Goal: Task Accomplishment & Management: Manage account settings

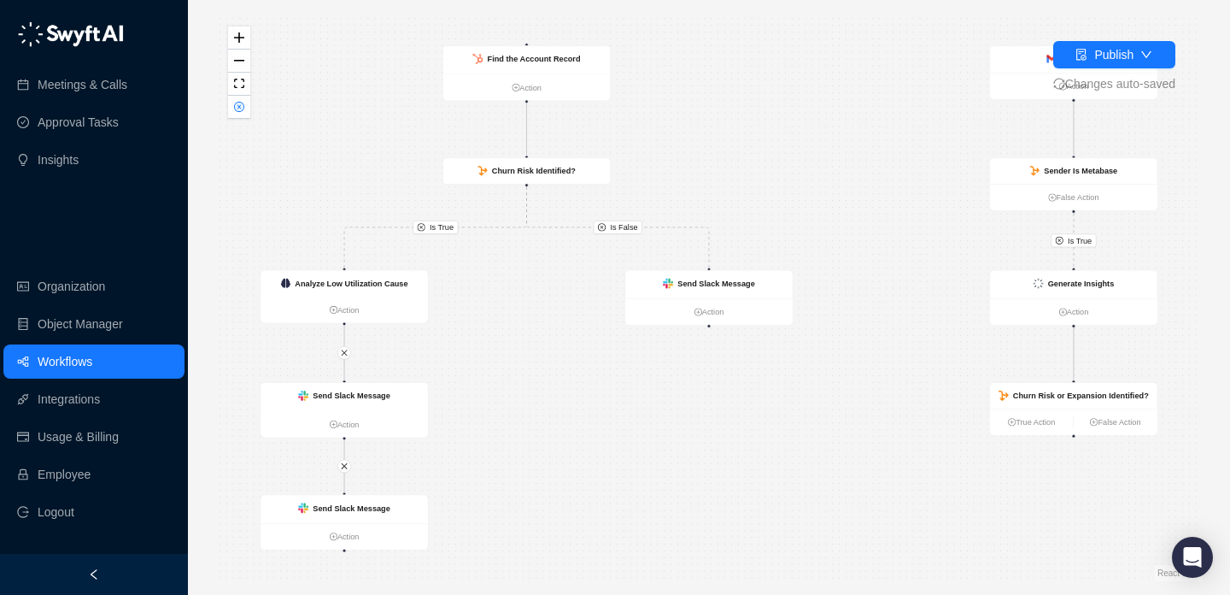
drag, startPoint x: 905, startPoint y: 232, endPoint x: 920, endPoint y: 313, distance: 81.8
click at [920, 313] on div "Is True Is True Is False Analyze Low Utilization Cause Action Send Slack Messag…" at bounding box center [708, 297] width 987 height 567
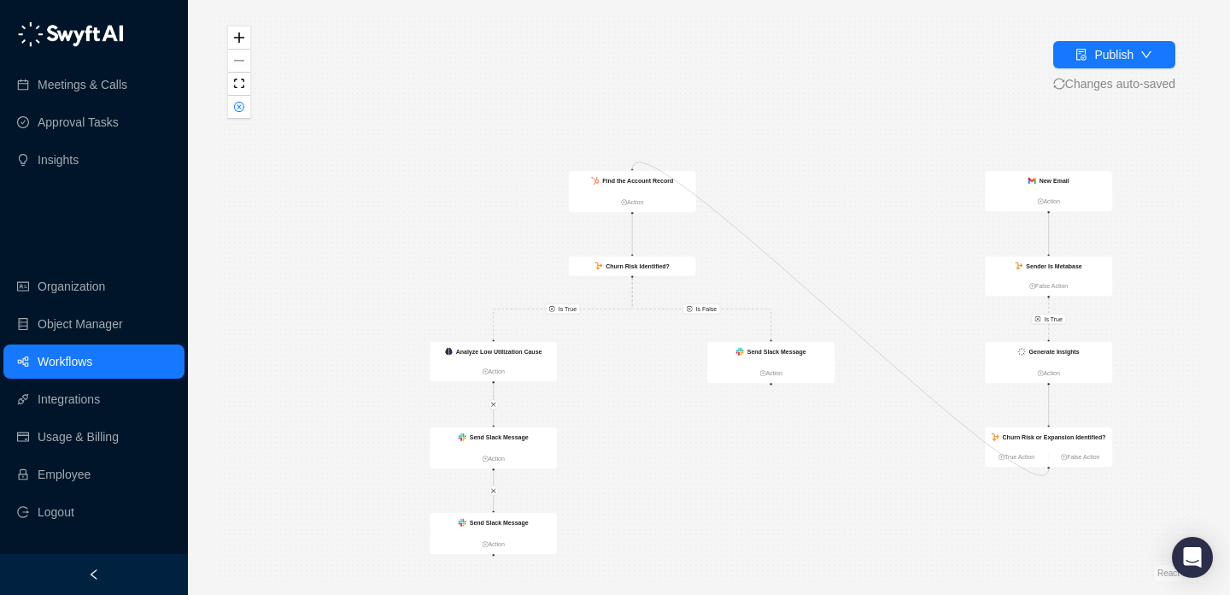
drag, startPoint x: 632, startPoint y: 169, endPoint x: 1052, endPoint y: 471, distance: 517.2
click at [1052, 471] on div "Is True Is True Is False Analyze Low Utilization Cause Action Send Slack Messag…" at bounding box center [708, 297] width 987 height 567
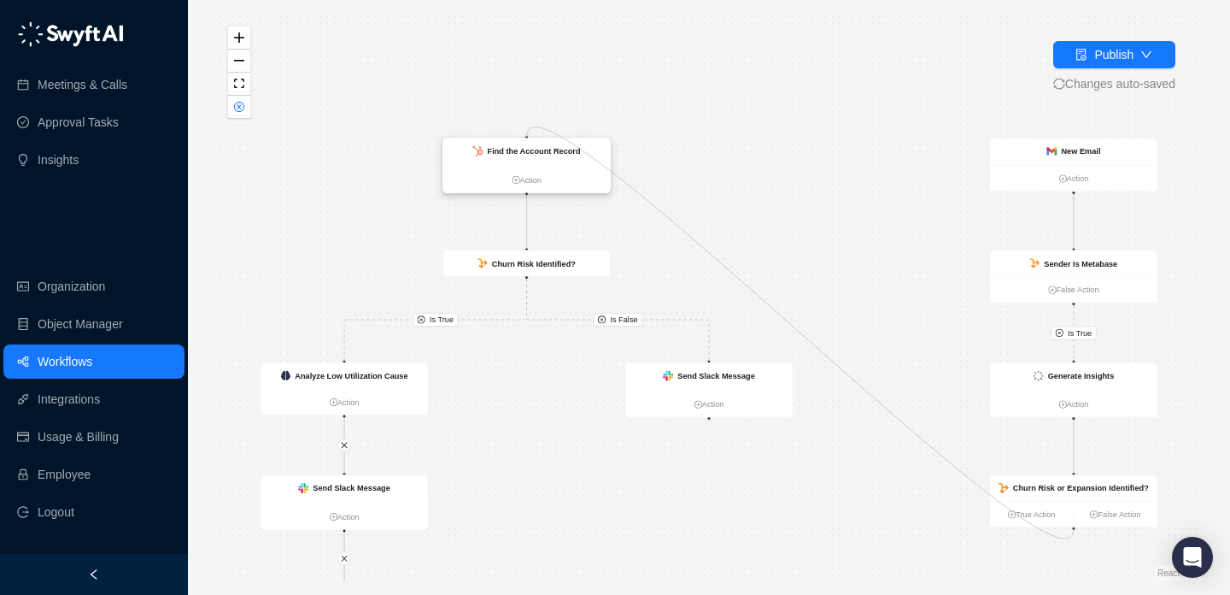
drag, startPoint x: 1075, startPoint y: 436, endPoint x: 532, endPoint y: 138, distance: 618.9
click at [532, 138] on div "Analyze Low Utilization Cause Action Send Slack Message Action Send Slack Messa…" at bounding box center [585, 324] width 648 height 372
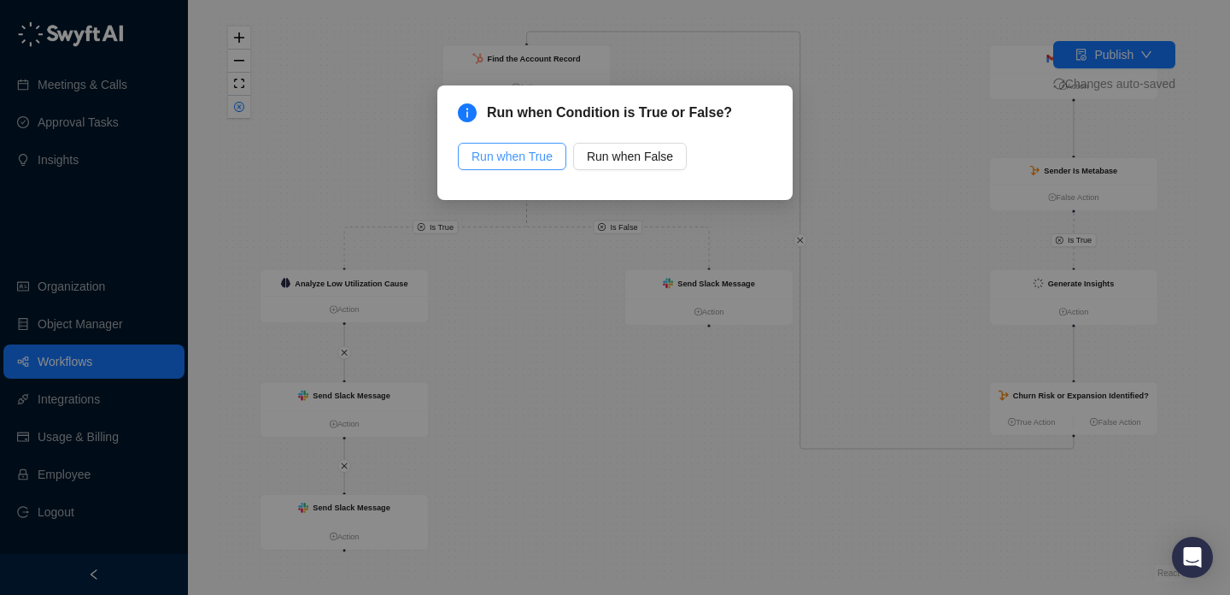
click at [545, 161] on span "Run when True" at bounding box center [512, 156] width 81 height 19
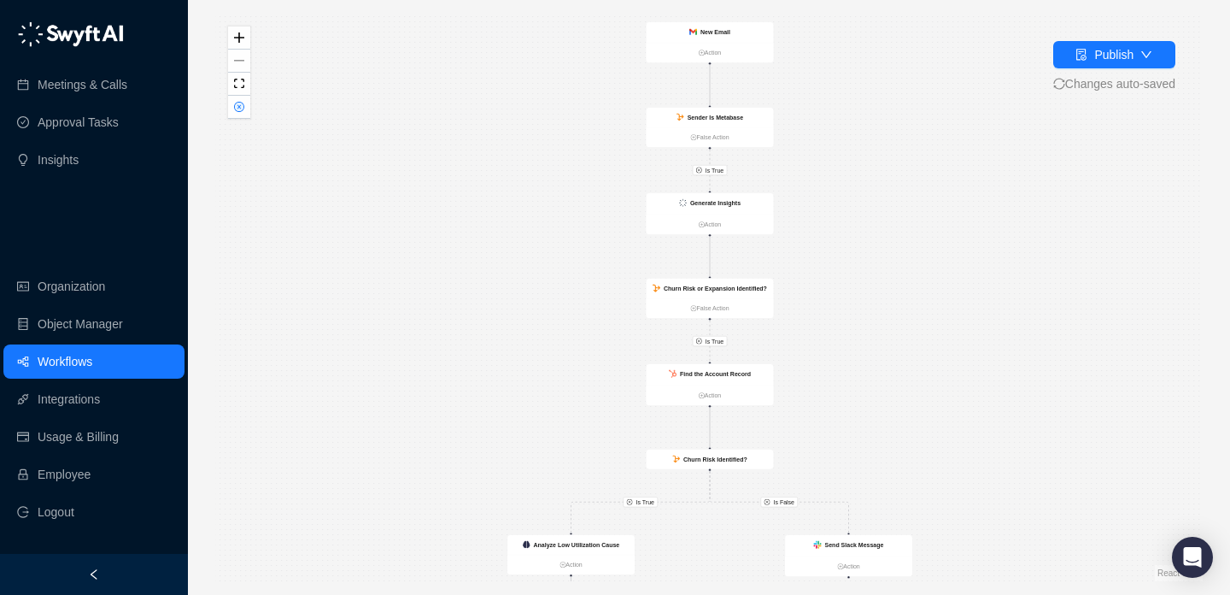
drag, startPoint x: 856, startPoint y: 221, endPoint x: 856, endPoint y: 305, distance: 83.7
click at [856, 305] on div "Is True Is True Is True Is False Analyze Low Utilization Cause Action Send Slac…" at bounding box center [708, 297] width 987 height 567
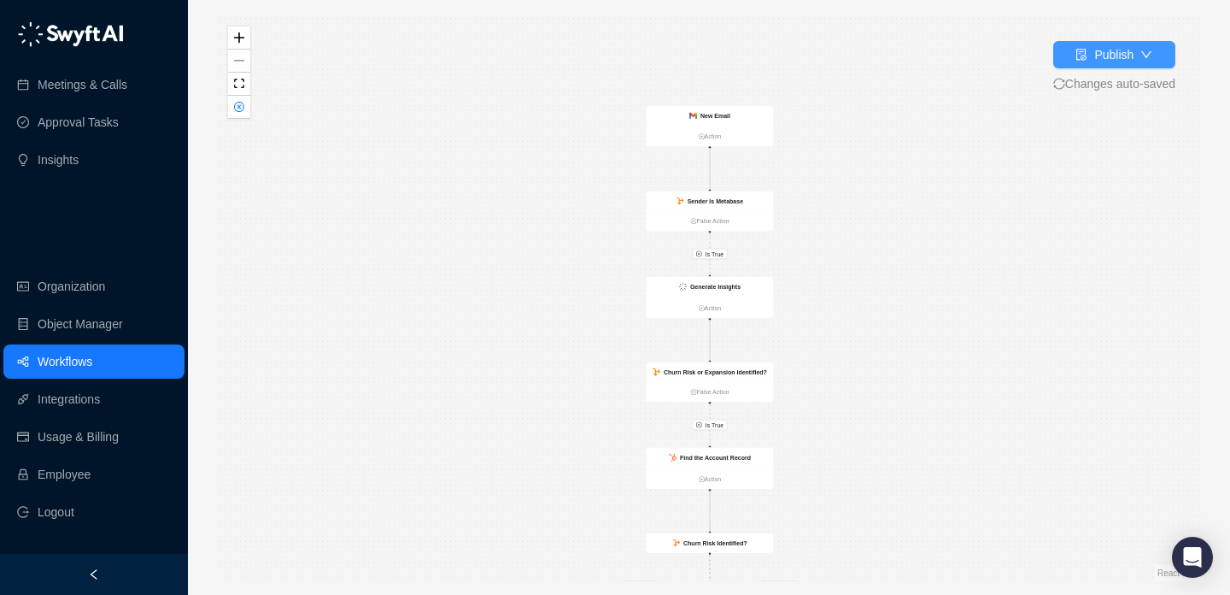
click at [1112, 57] on div "Publish" at bounding box center [1113, 54] width 39 height 19
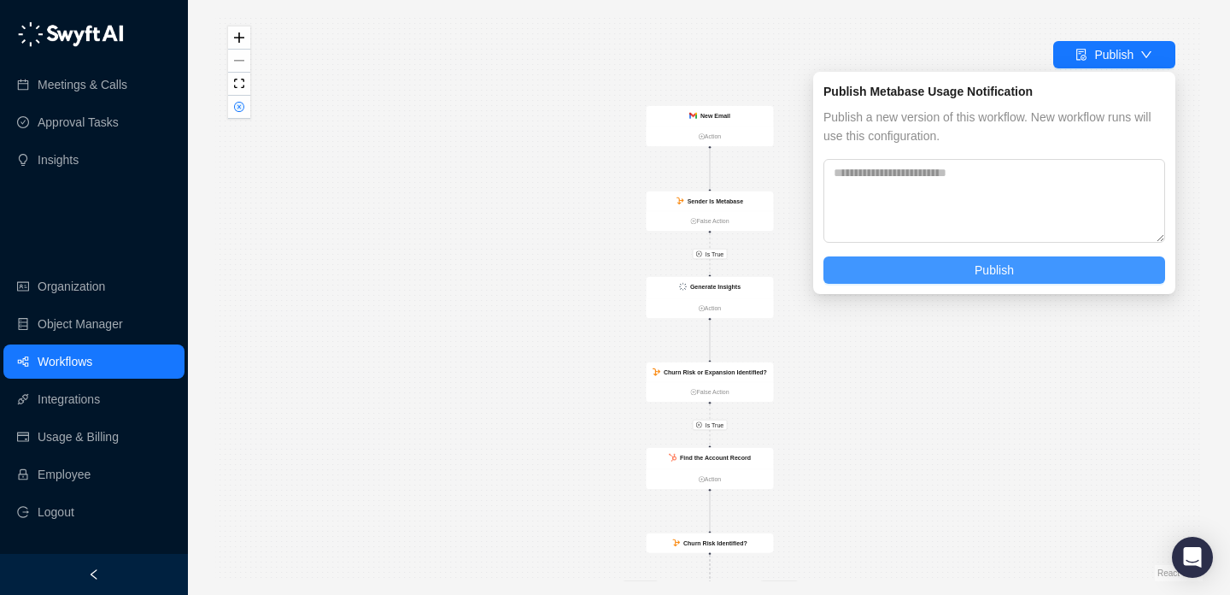
click at [1063, 265] on button "Publish" at bounding box center [994, 269] width 342 height 27
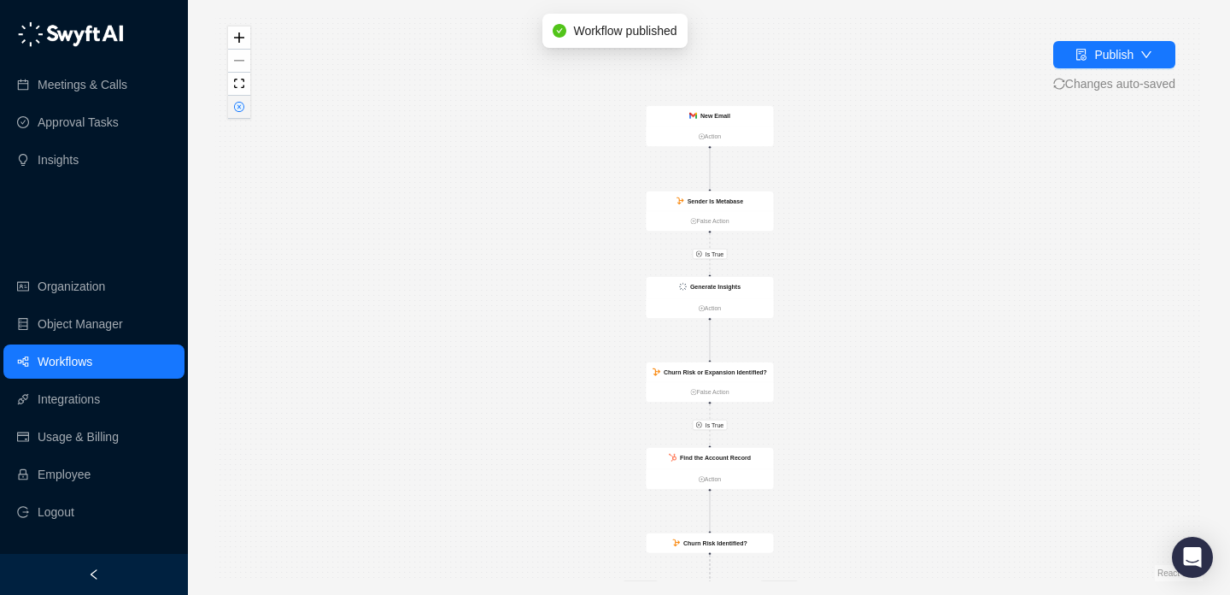
click at [237, 106] on icon "close-circle" at bounding box center [239, 107] width 9 height 9
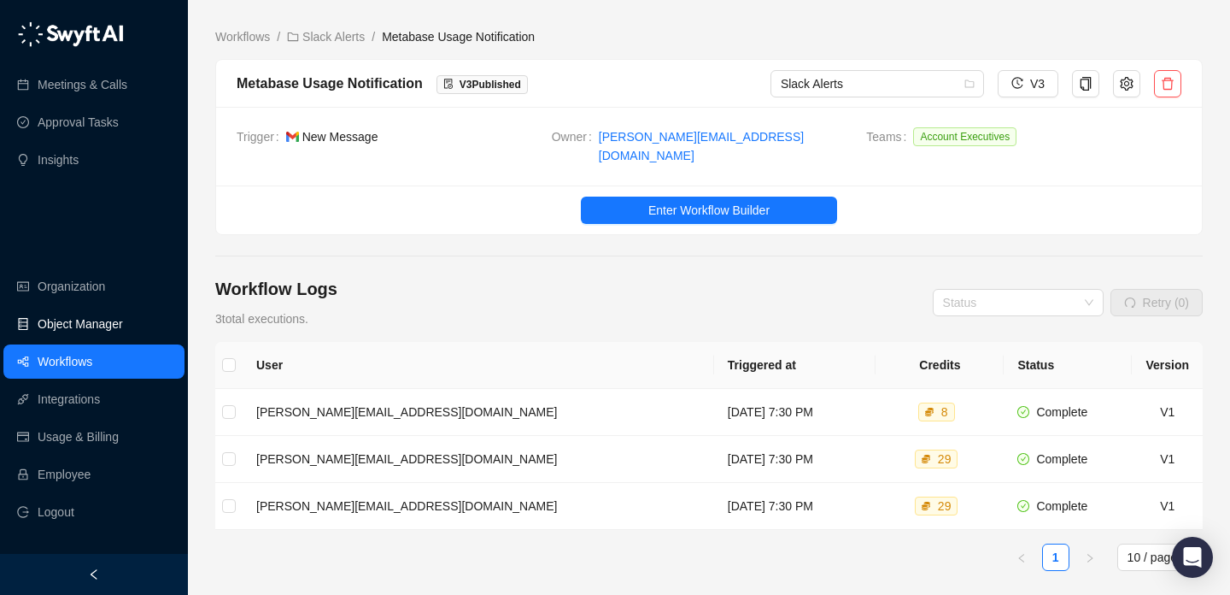
click at [97, 327] on link "Object Manager" at bounding box center [80, 324] width 85 height 34
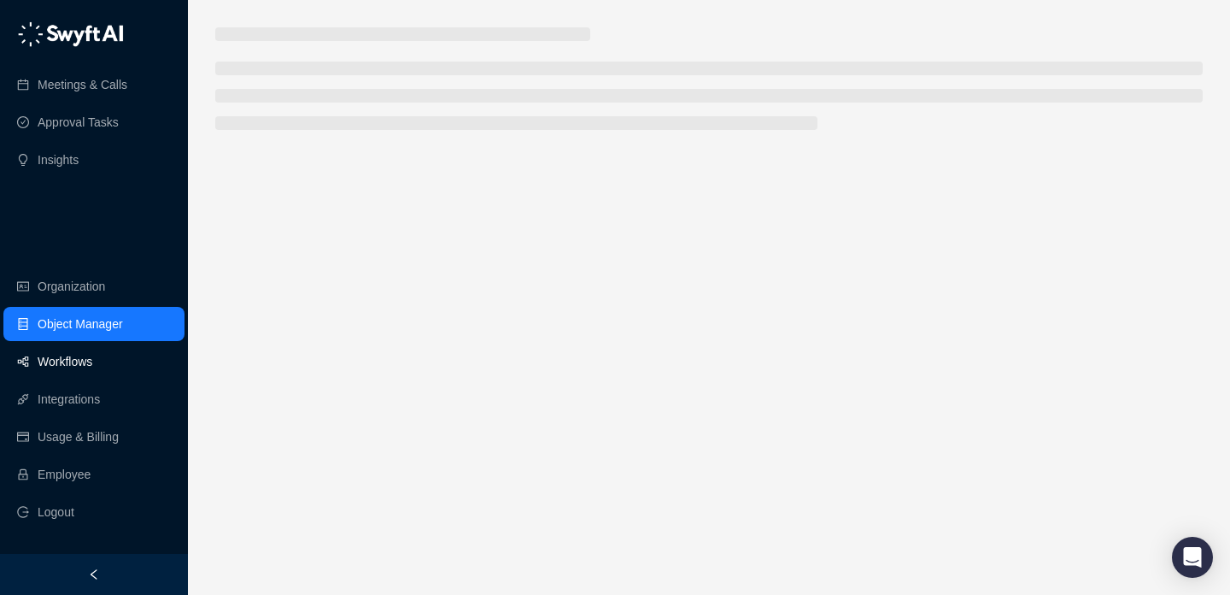
click at [92, 359] on link "Workflows" at bounding box center [65, 361] width 55 height 34
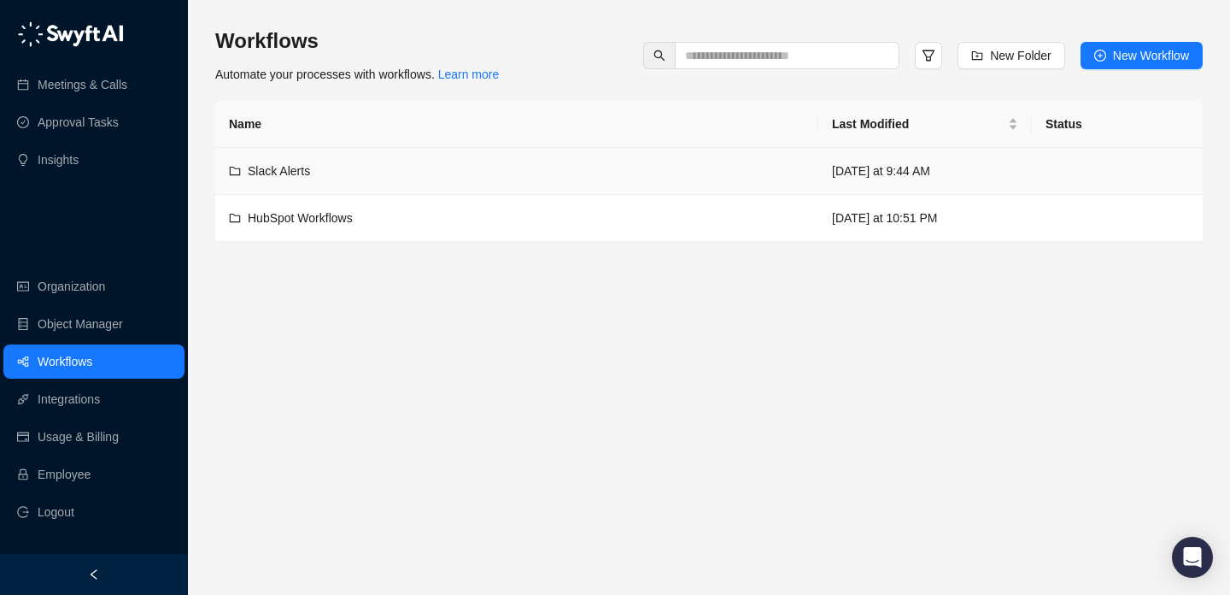
click at [627, 161] on div "Slack Alerts" at bounding box center [517, 170] width 576 height 19
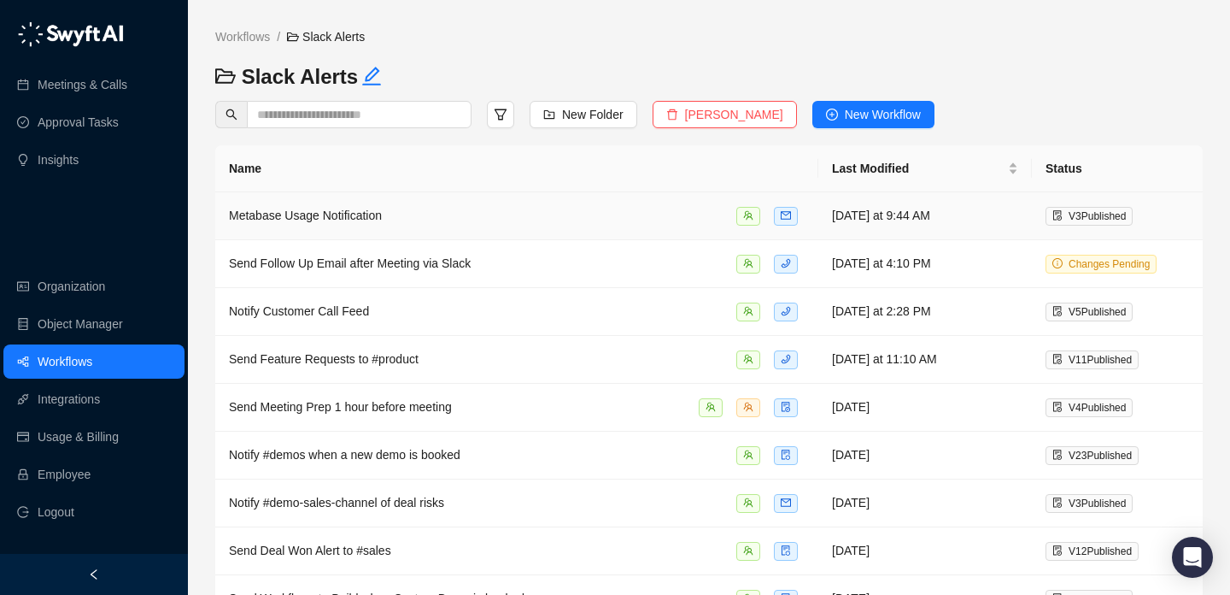
click at [664, 204] on td "Metabase Usage Notification" at bounding box center [516, 216] width 603 height 48
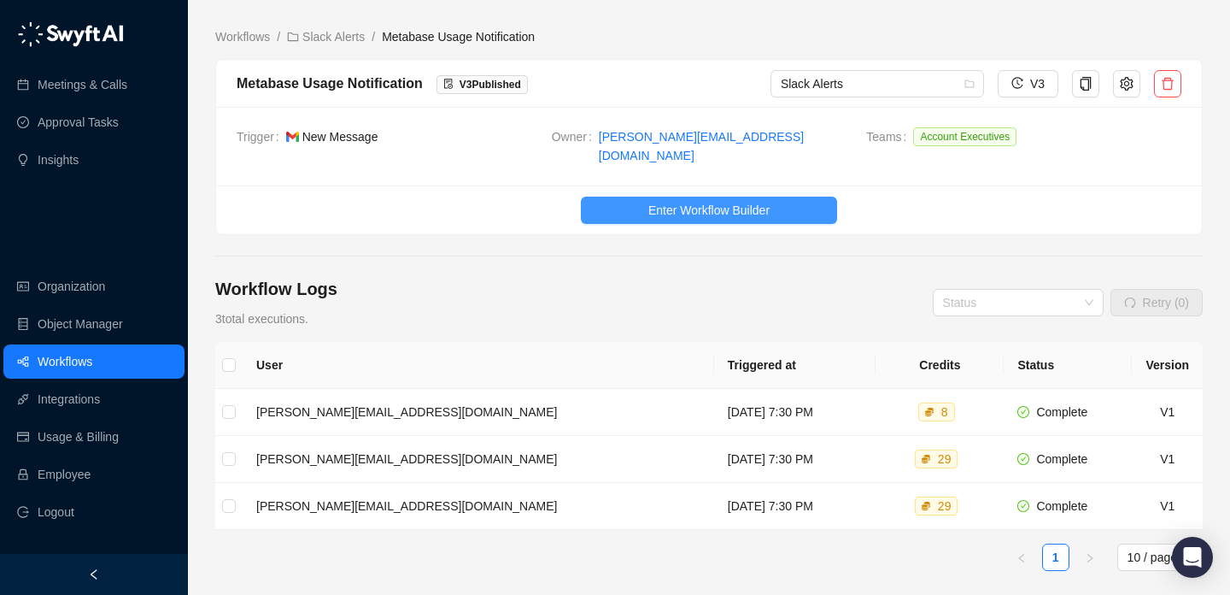
click at [686, 196] on button "Enter Workflow Builder" at bounding box center [709, 209] width 256 height 27
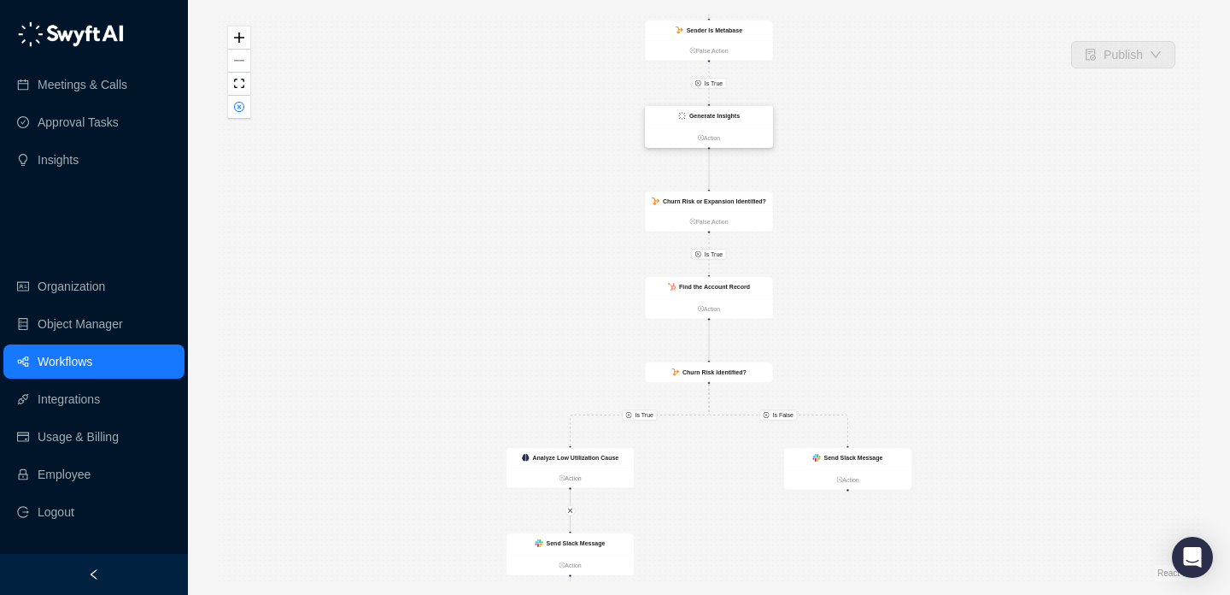
click at [723, 107] on div "Generate Insights" at bounding box center [709, 116] width 127 height 21
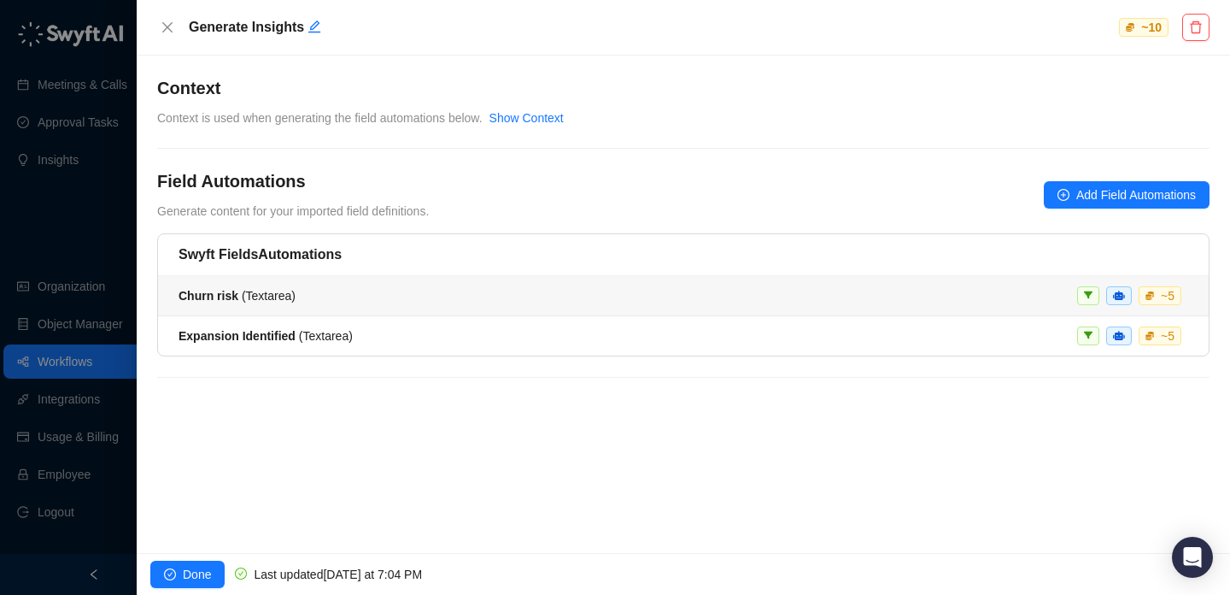
click at [671, 283] on li "Churn risk ( Textarea ) ~ 5" at bounding box center [683, 296] width 1051 height 40
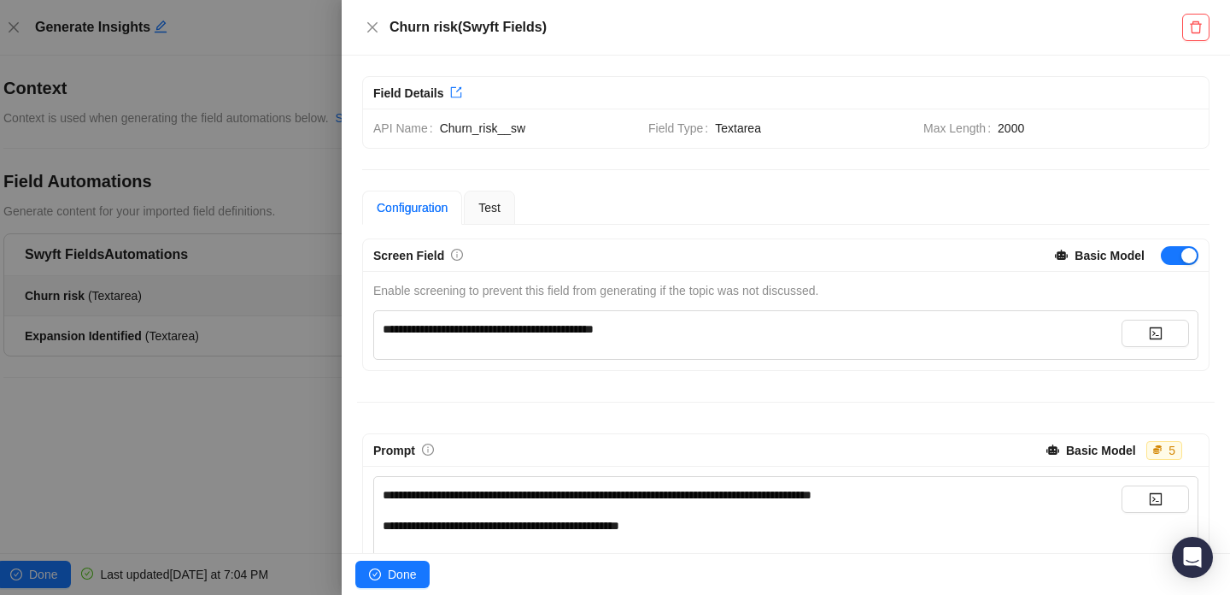
click at [314, 201] on div at bounding box center [615, 297] width 1230 height 595
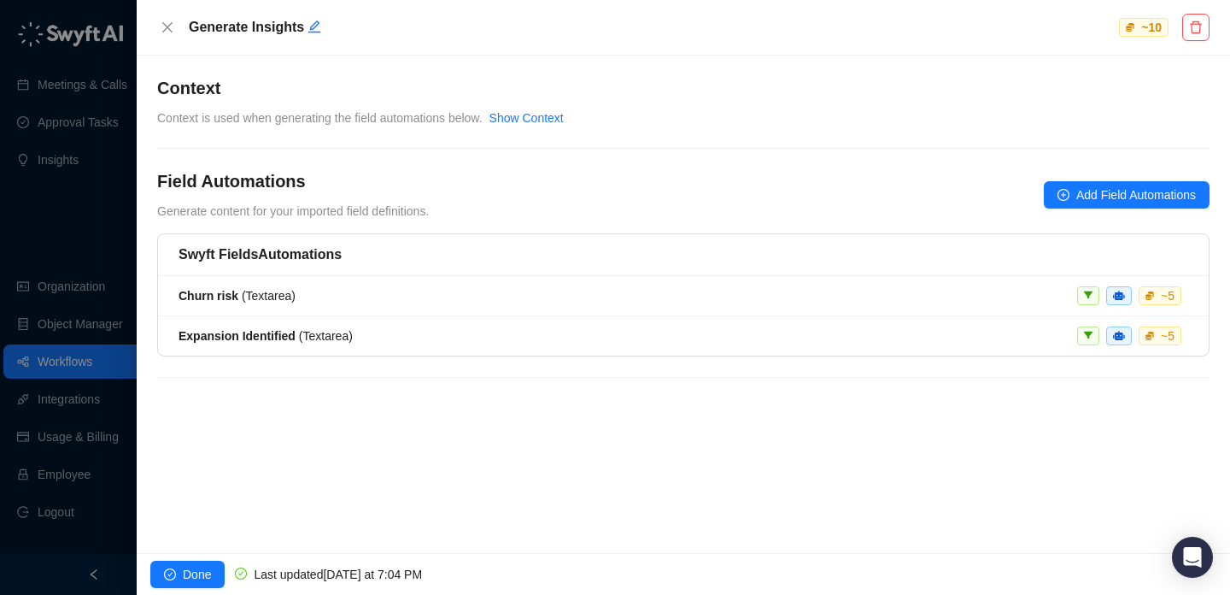
click at [61, 279] on div at bounding box center [615, 297] width 1230 height 595
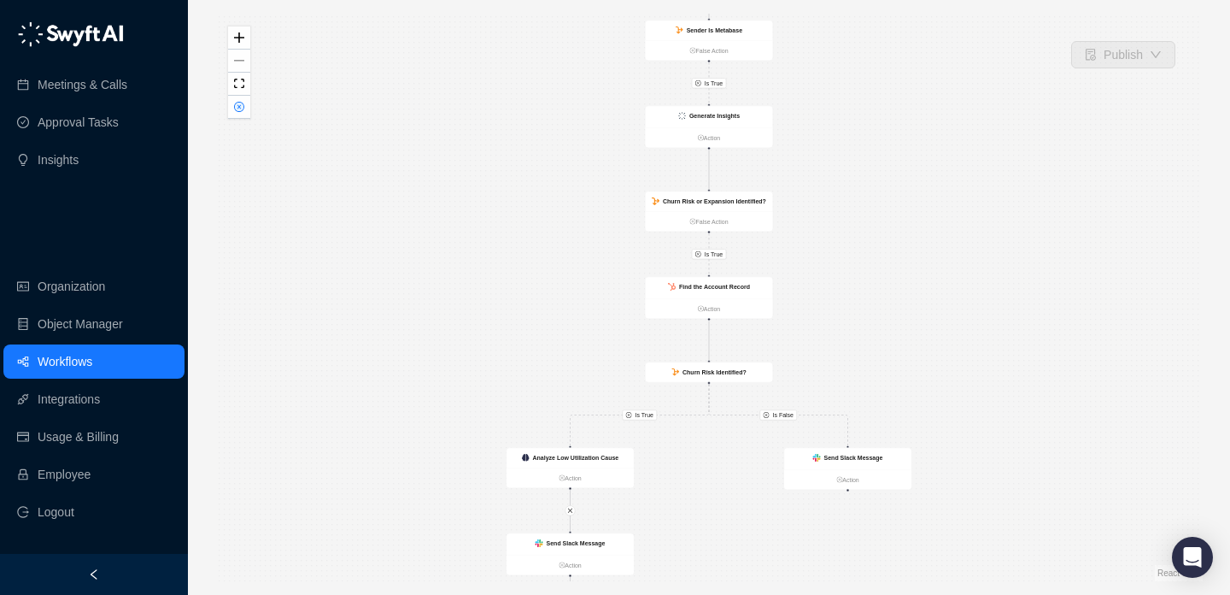
drag, startPoint x: 355, startPoint y: 266, endPoint x: 355, endPoint y: 354, distance: 88.8
click at [355, 354] on div "Is True Is True Is True Is False Analyze Low Utilization Cause Action Send Slac…" at bounding box center [708, 297] width 987 height 567
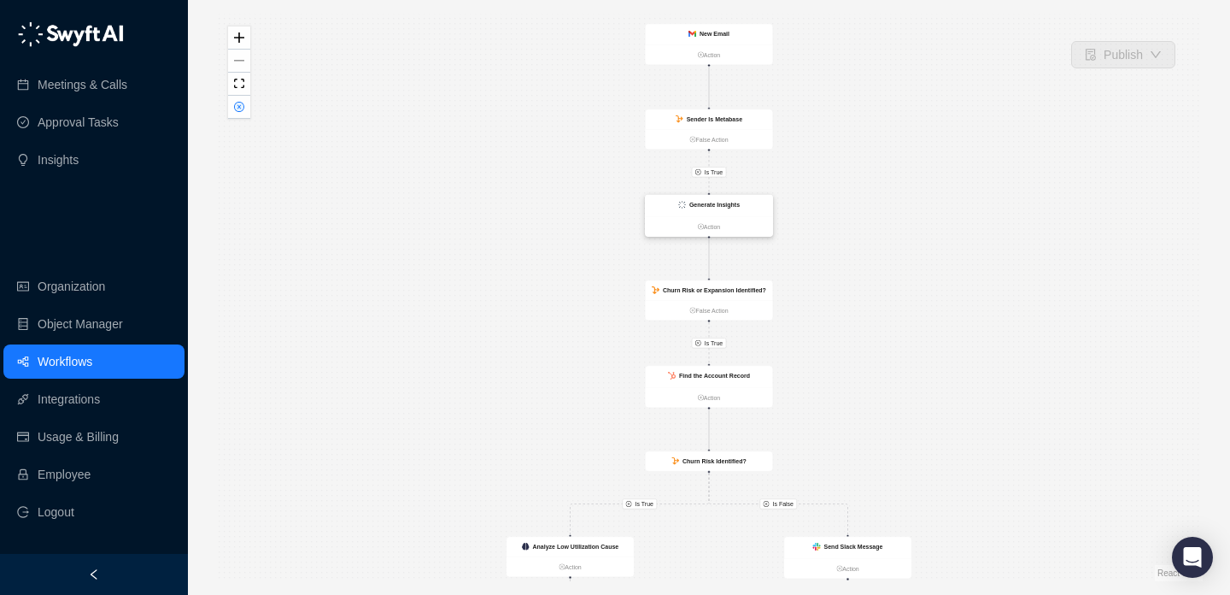
click at [732, 203] on strong "Generate Insights" at bounding box center [714, 205] width 50 height 7
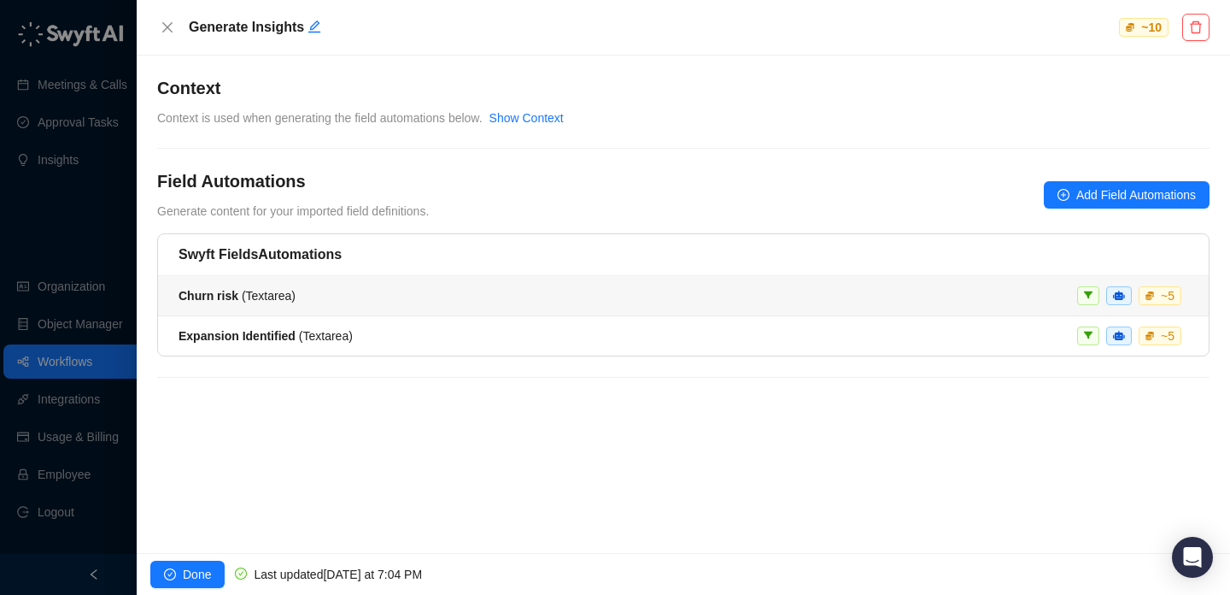
click at [858, 310] on li "Churn risk ( Textarea ) ~ 5" at bounding box center [683, 296] width 1051 height 40
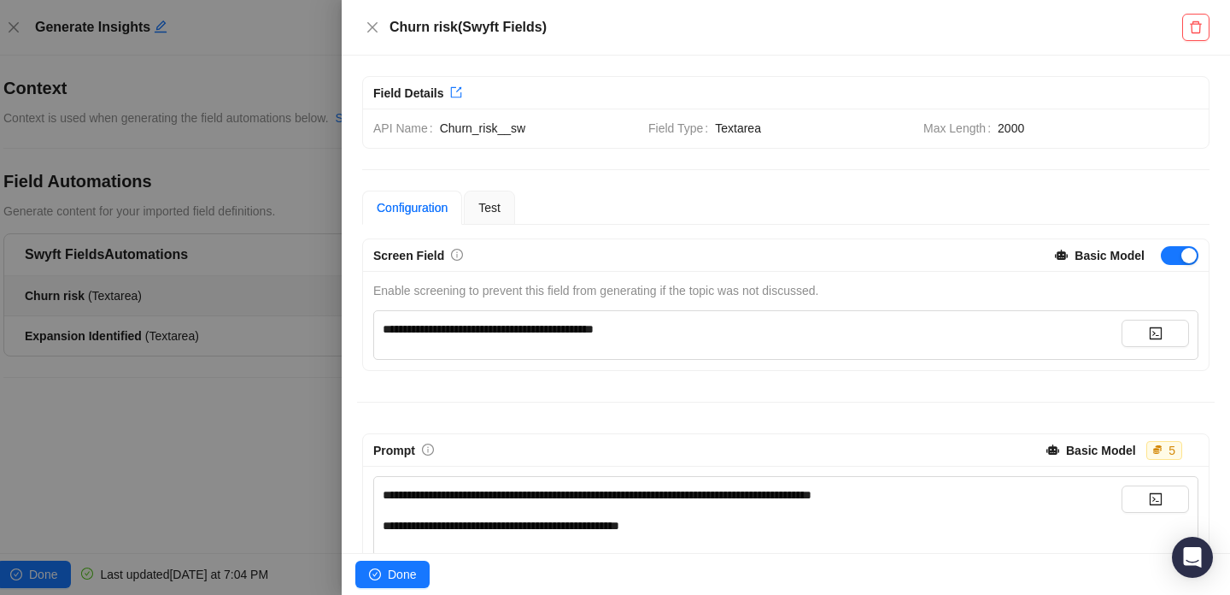
scroll to position [128, 0]
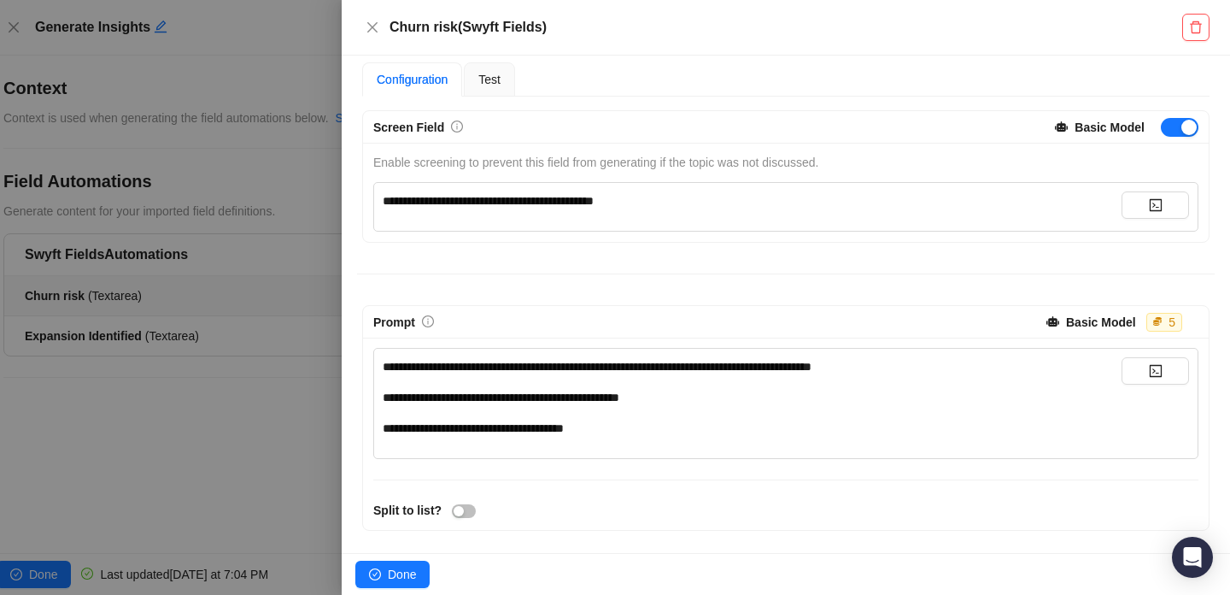
click at [202, 359] on div at bounding box center [615, 297] width 1230 height 595
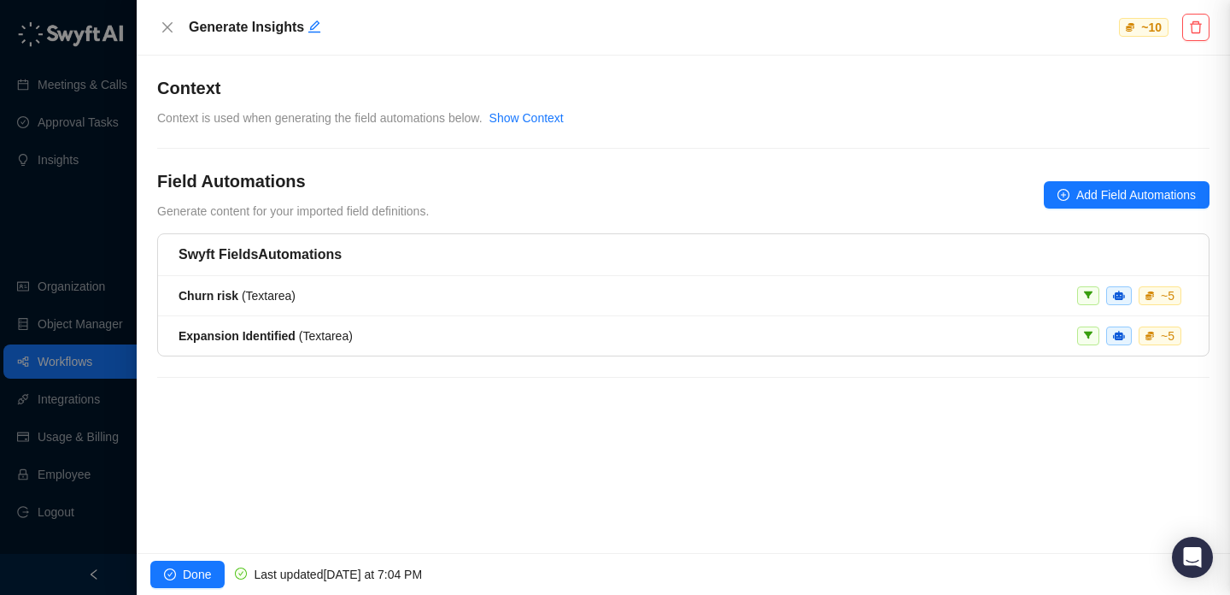
scroll to position [1, 0]
click at [50, 172] on div at bounding box center [615, 297] width 1230 height 595
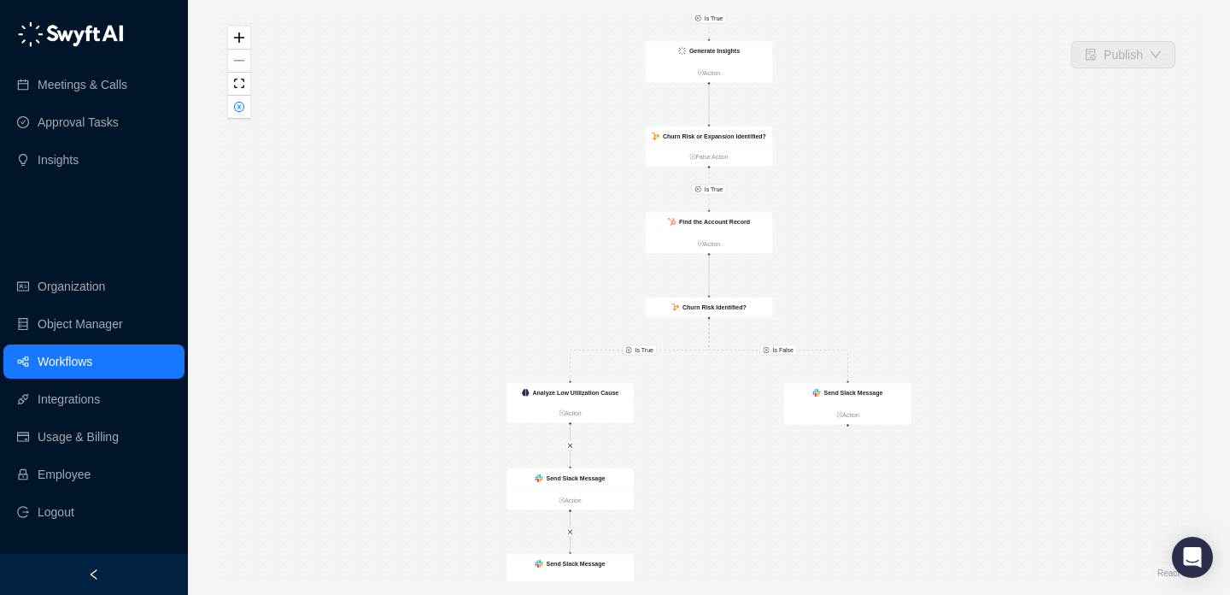
drag, startPoint x: 528, startPoint y: 413, endPoint x: 528, endPoint y: 249, distance: 163.1
click at [528, 249] on div "Is True Is True Is True Is False Analyze Low Utilization Cause Action Send Slac…" at bounding box center [708, 297] width 987 height 567
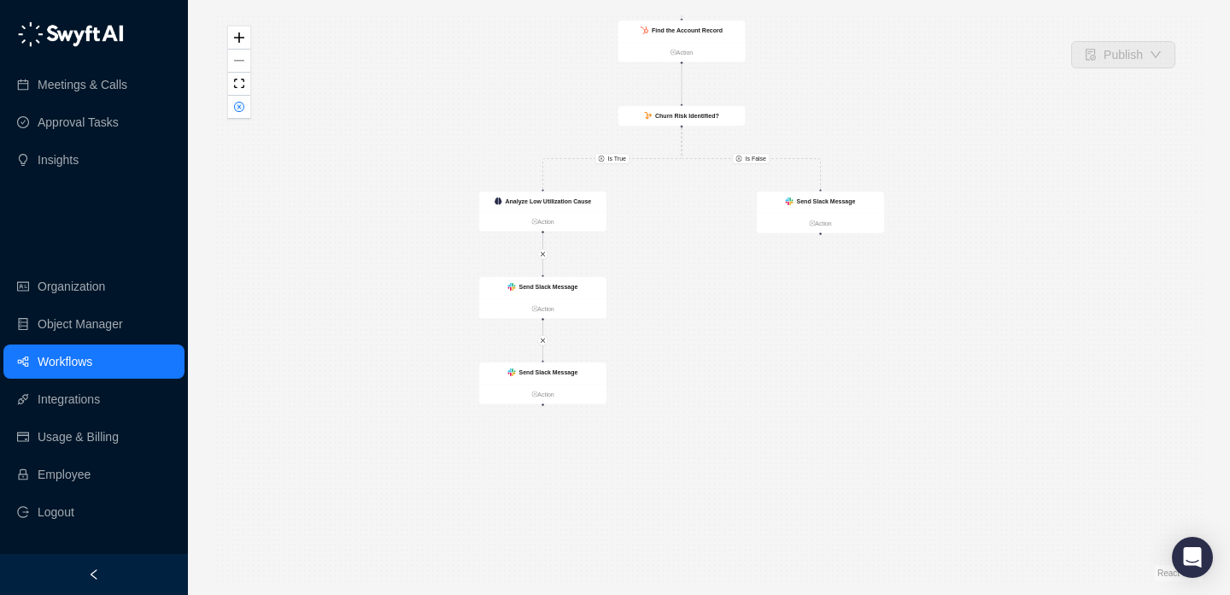
drag, startPoint x: 744, startPoint y: 412, endPoint x: 716, endPoint y: 189, distance: 224.7
click at [716, 190] on div "Is True Is True Is True Is False Analyze Low Utilization Cause Action Send Slac…" at bounding box center [708, 297] width 987 height 567
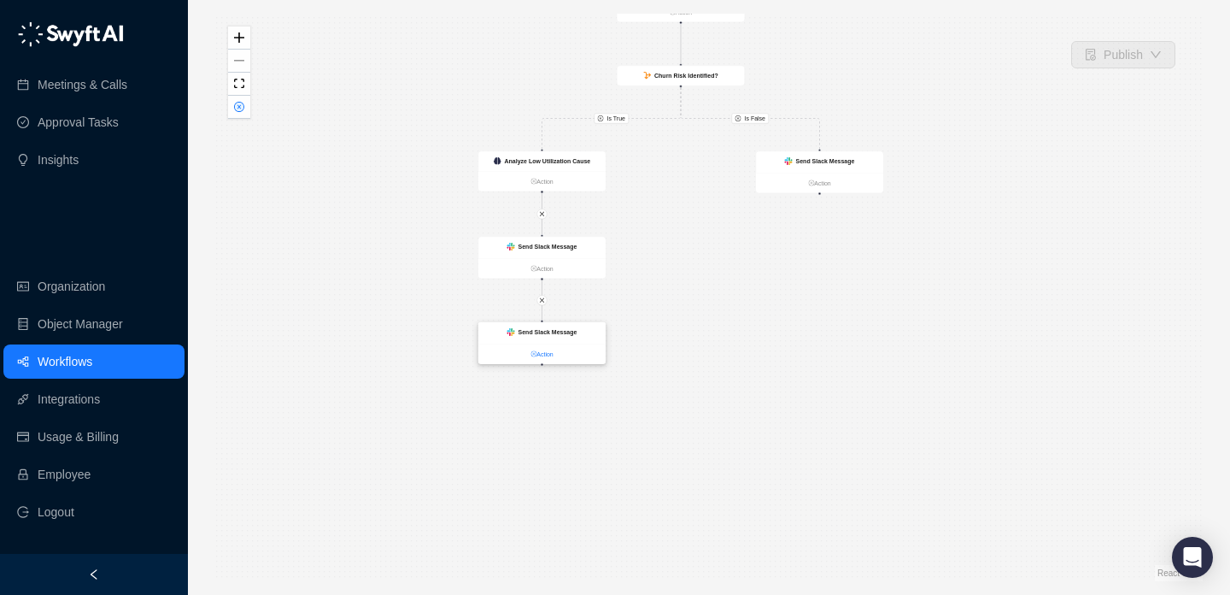
click at [545, 352] on link "Action" at bounding box center [541, 353] width 127 height 9
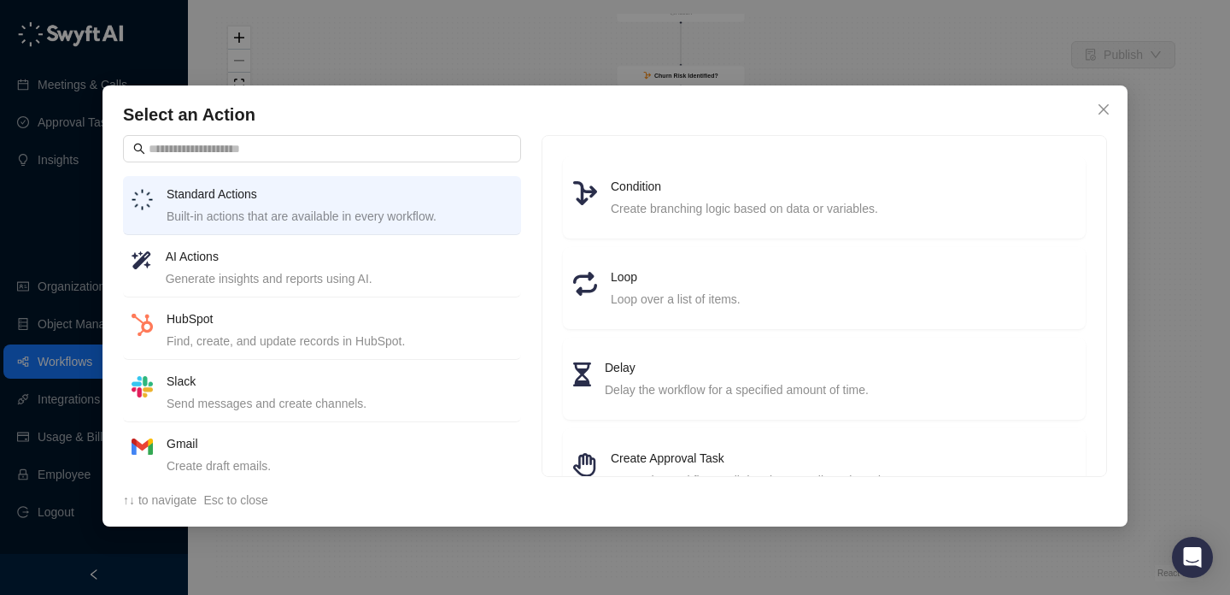
click at [323, 261] on h4 "AI Actions" at bounding box center [339, 256] width 347 height 19
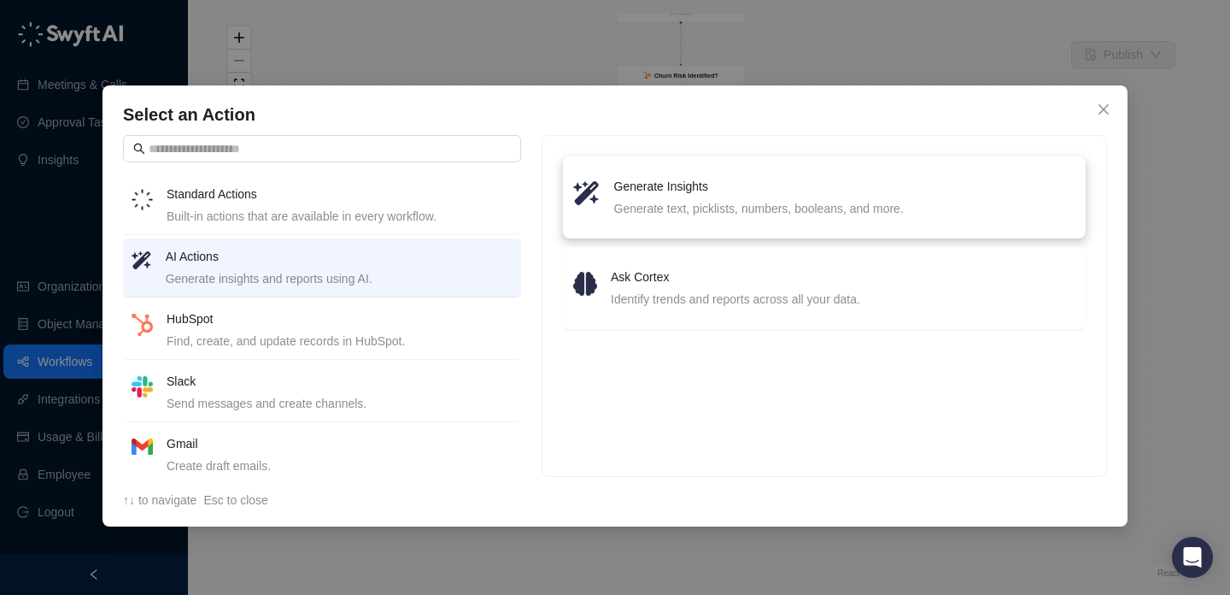
click at [693, 181] on h4 "Generate Insights" at bounding box center [844, 186] width 461 height 19
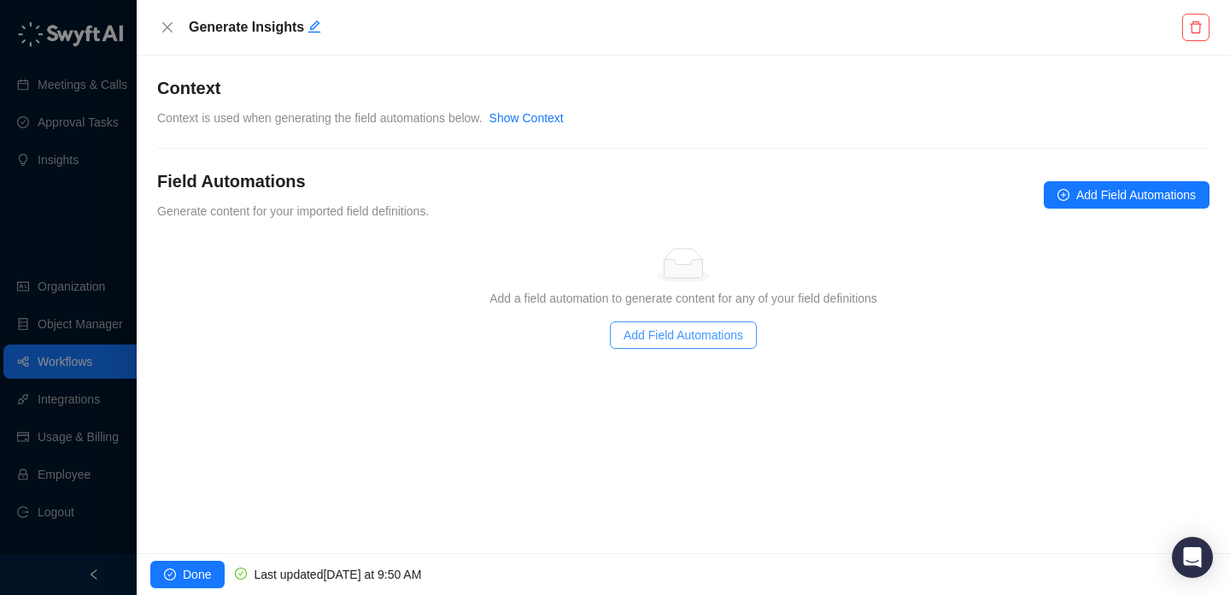
click at [693, 337] on span "Add Field Automations" at bounding box center [684, 334] width 120 height 19
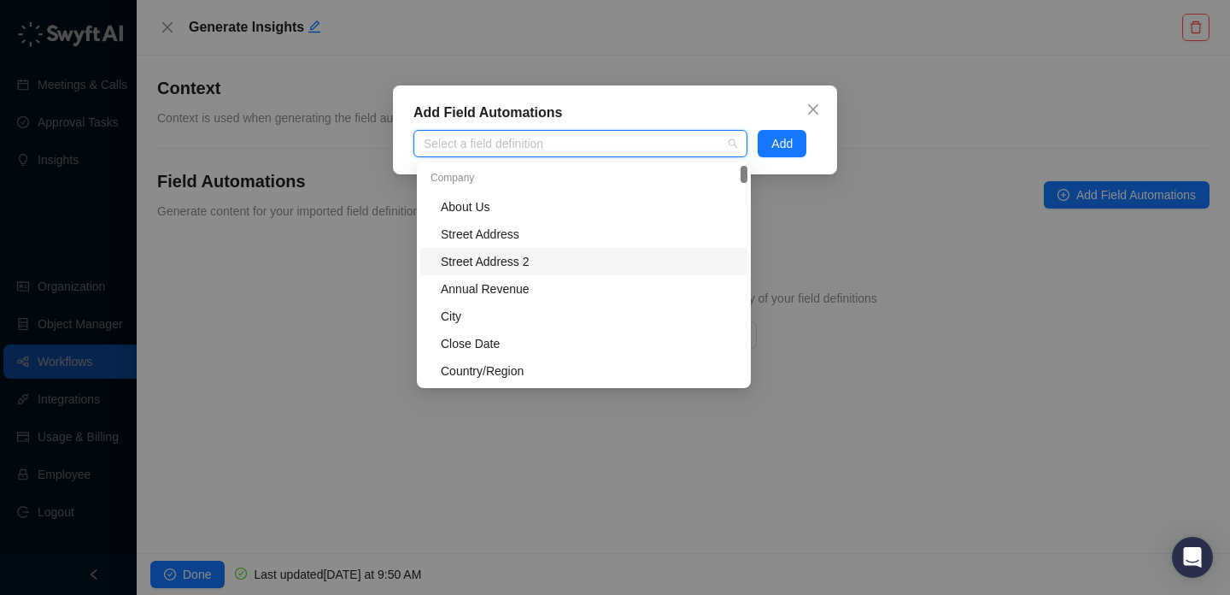
click at [559, 254] on div "Street Address 2" at bounding box center [589, 261] width 296 height 19
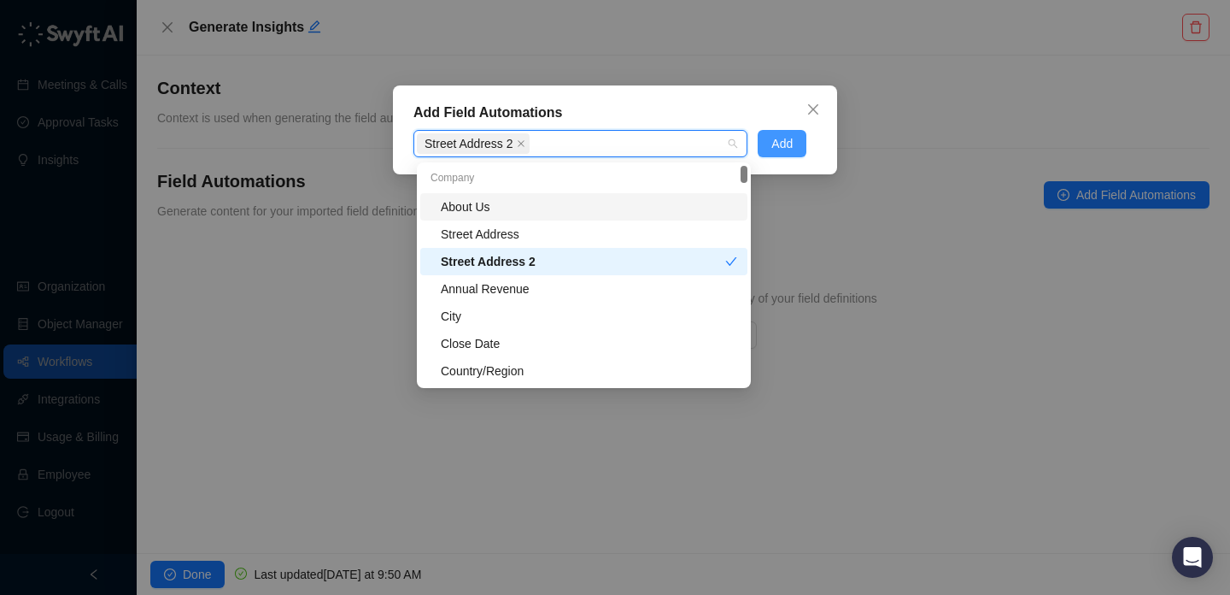
click at [773, 138] on span "Add" at bounding box center [781, 143] width 21 height 19
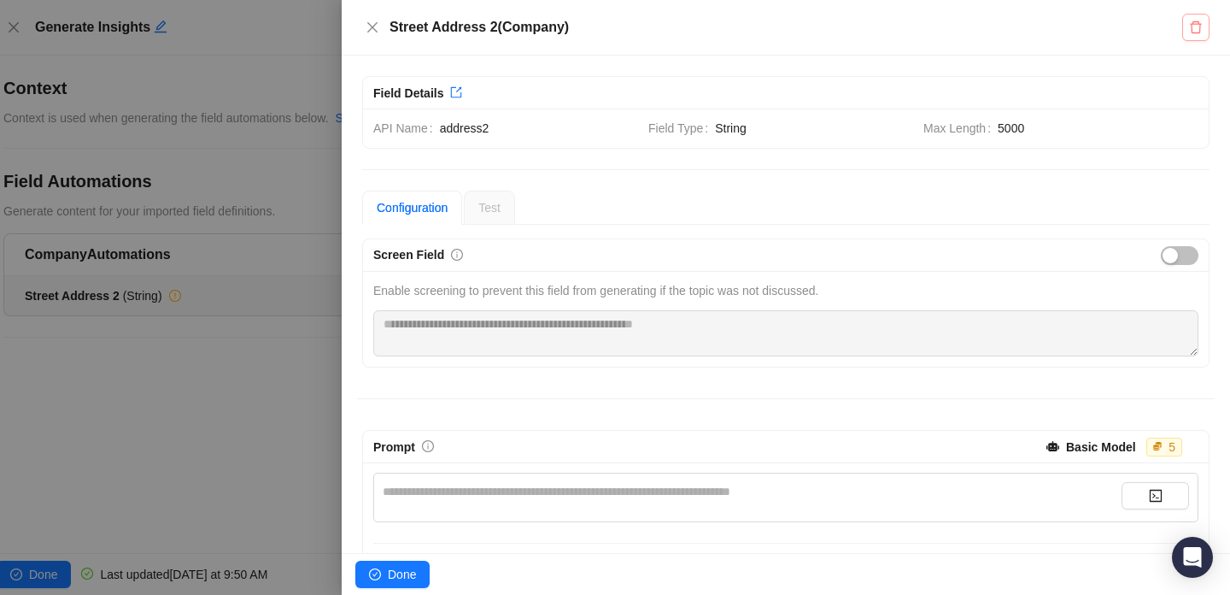
click at [1201, 27] on icon "delete" at bounding box center [1196, 28] width 14 height 14
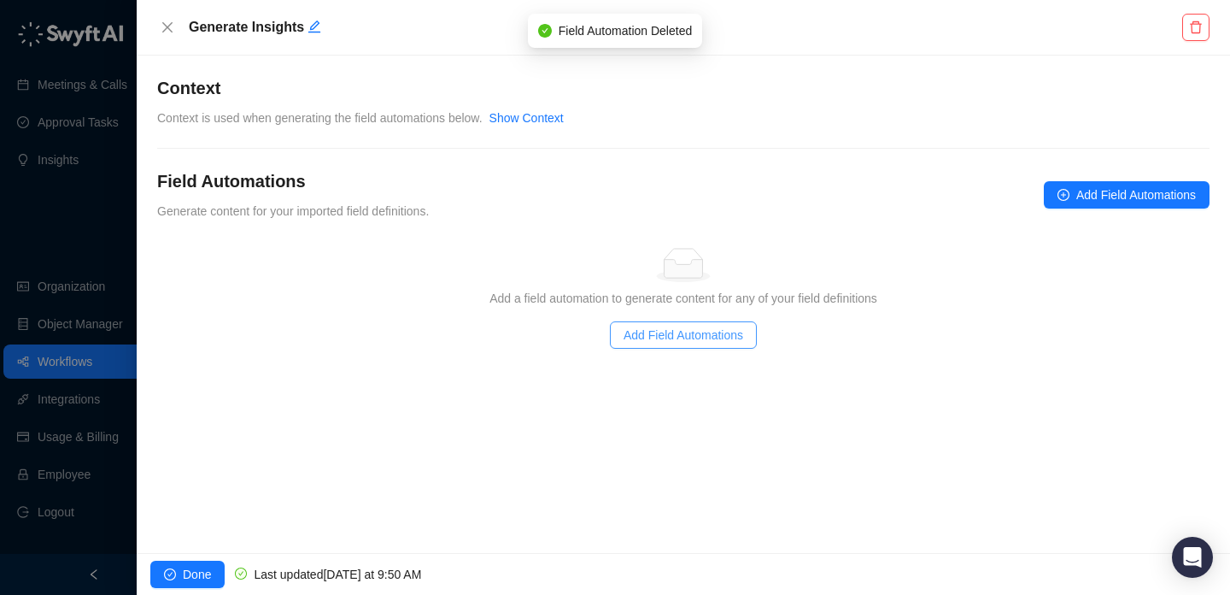
click at [728, 333] on span "Add Field Automations" at bounding box center [684, 334] width 120 height 19
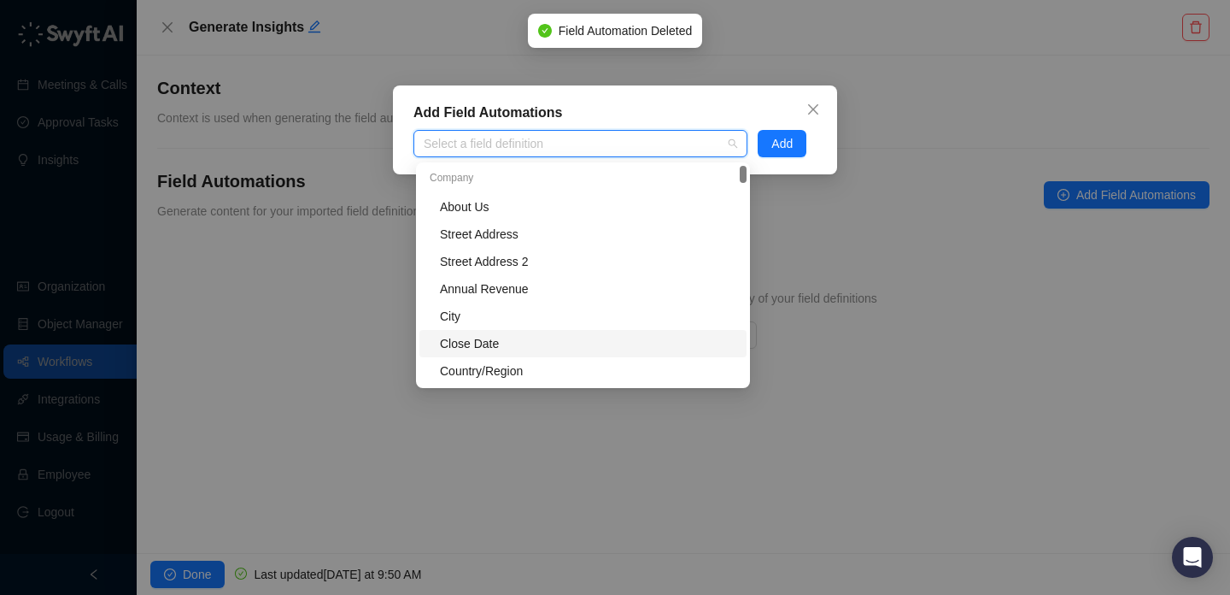
click at [651, 347] on div "Close Date" at bounding box center [588, 343] width 296 height 19
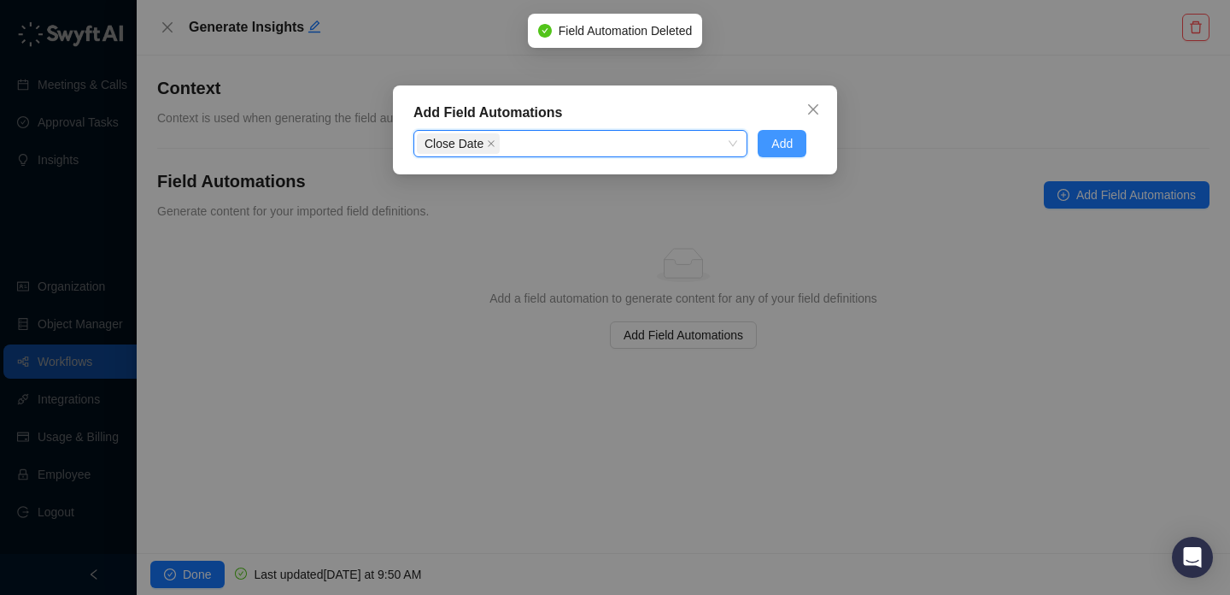
click at [778, 147] on span "Add" at bounding box center [781, 143] width 21 height 19
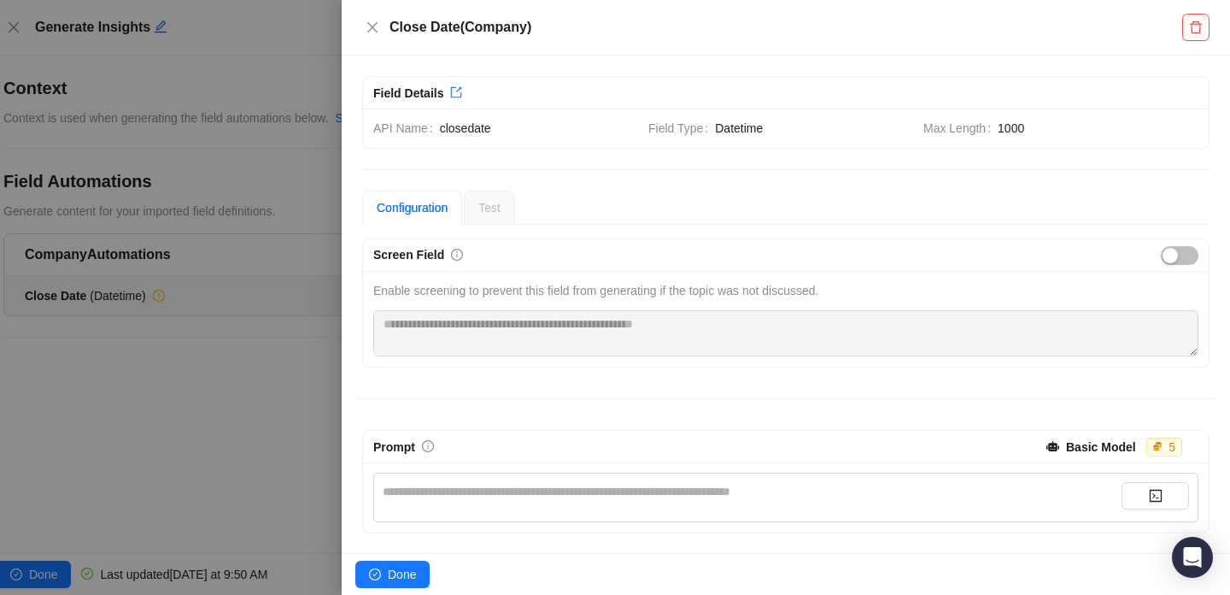
click at [741, 504] on div "**********" at bounding box center [752, 497] width 739 height 31
click at [741, 487] on div "**********" at bounding box center [752, 491] width 739 height 19
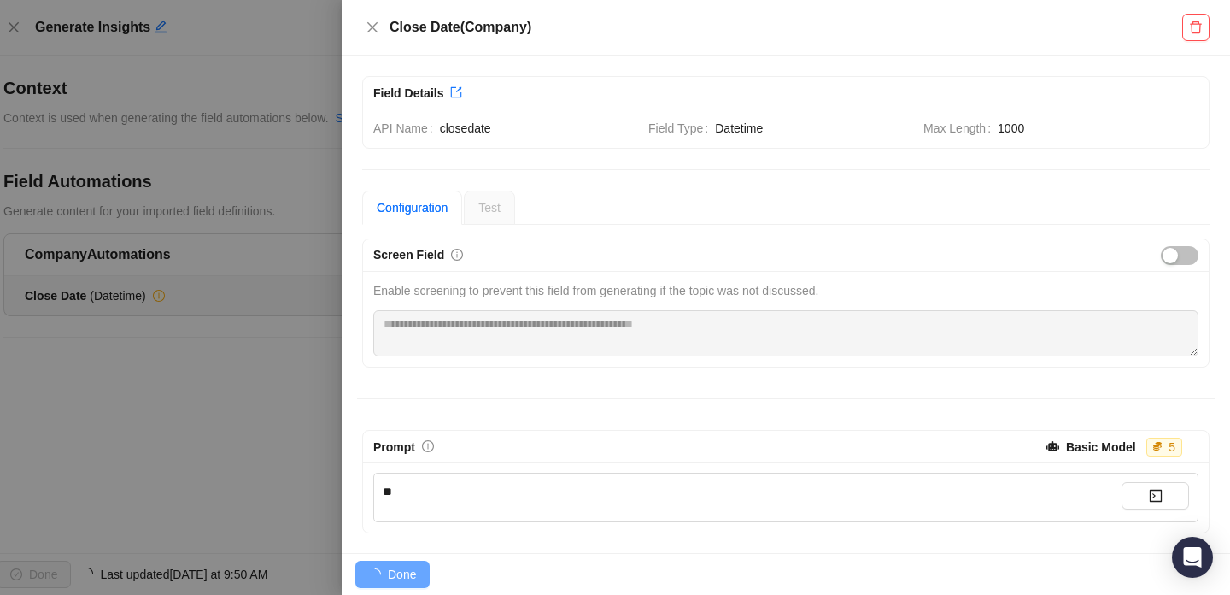
click at [755, 390] on div "Screen Field Enable screening to prevent this field from generating if the topi…" at bounding box center [786, 385] width 858 height 295
click at [1200, 23] on icon "delete" at bounding box center [1196, 28] width 14 height 14
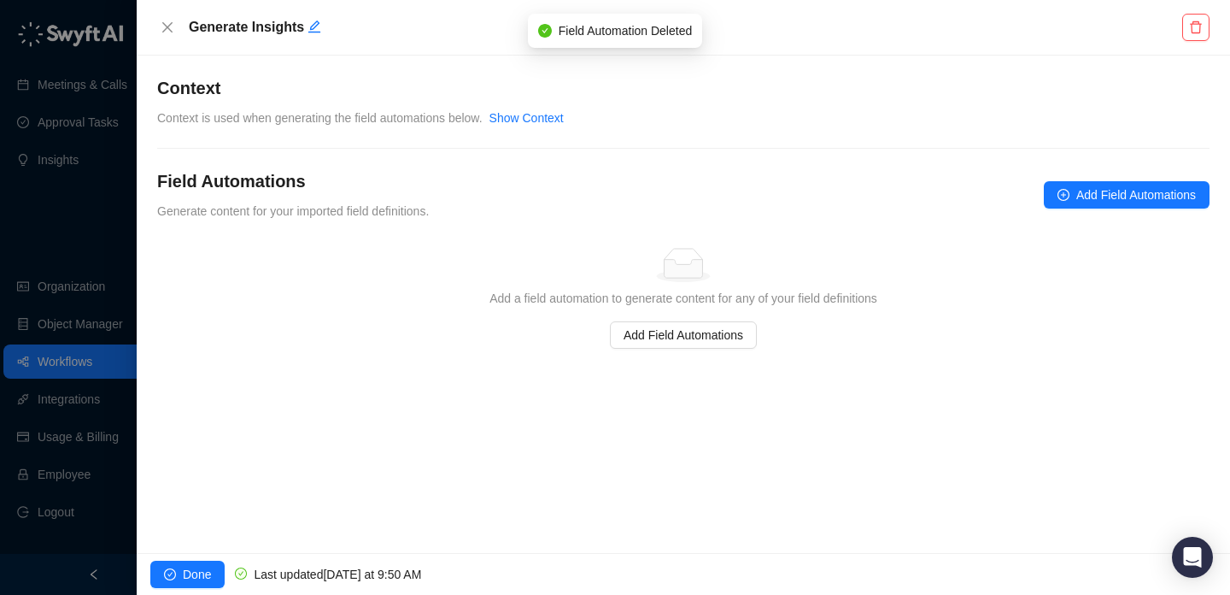
click at [97, 214] on div at bounding box center [615, 297] width 1230 height 595
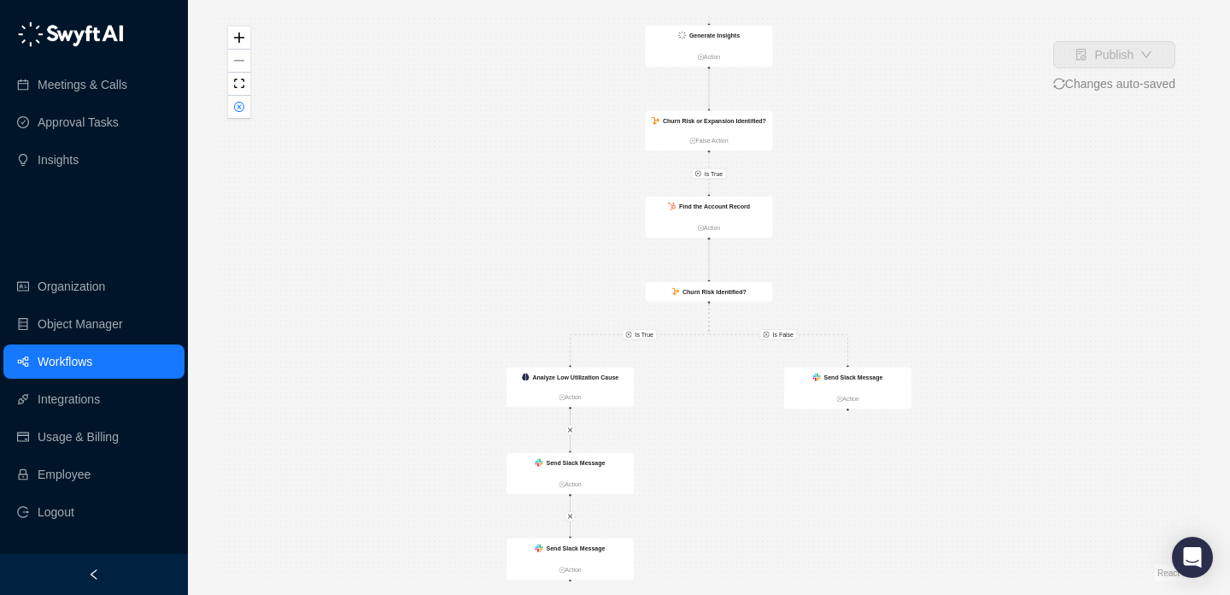
drag, startPoint x: 708, startPoint y: 471, endPoint x: 708, endPoint y: 330, distance: 140.9
click at [708, 330] on div "Is True Is True Is True Is False Analyze Low Utilization Cause Action Send Slac…" at bounding box center [708, 297] width 987 height 567
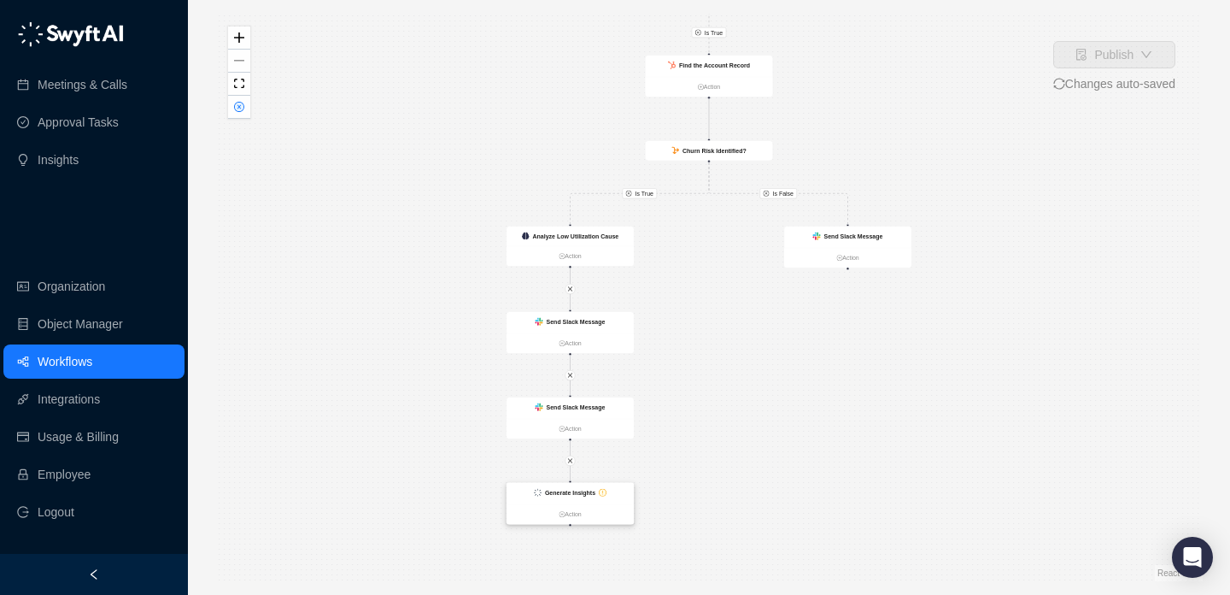
click at [601, 490] on icon "exclamation-circle" at bounding box center [603, 492] width 6 height 6
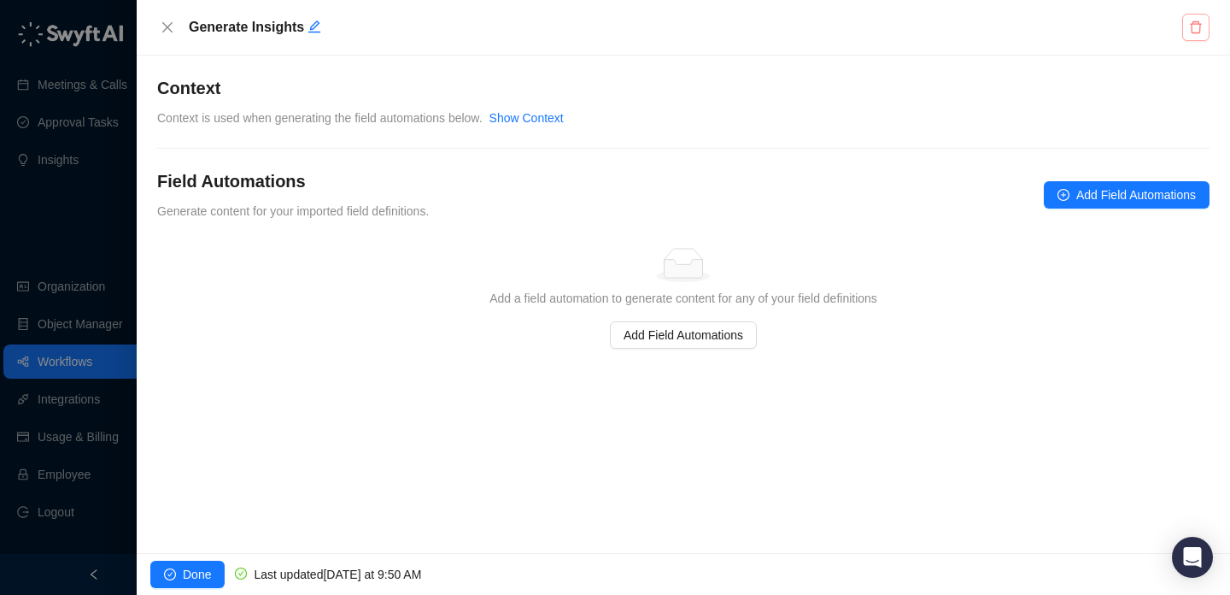
click at [1192, 34] on button "button" at bounding box center [1195, 27] width 27 height 27
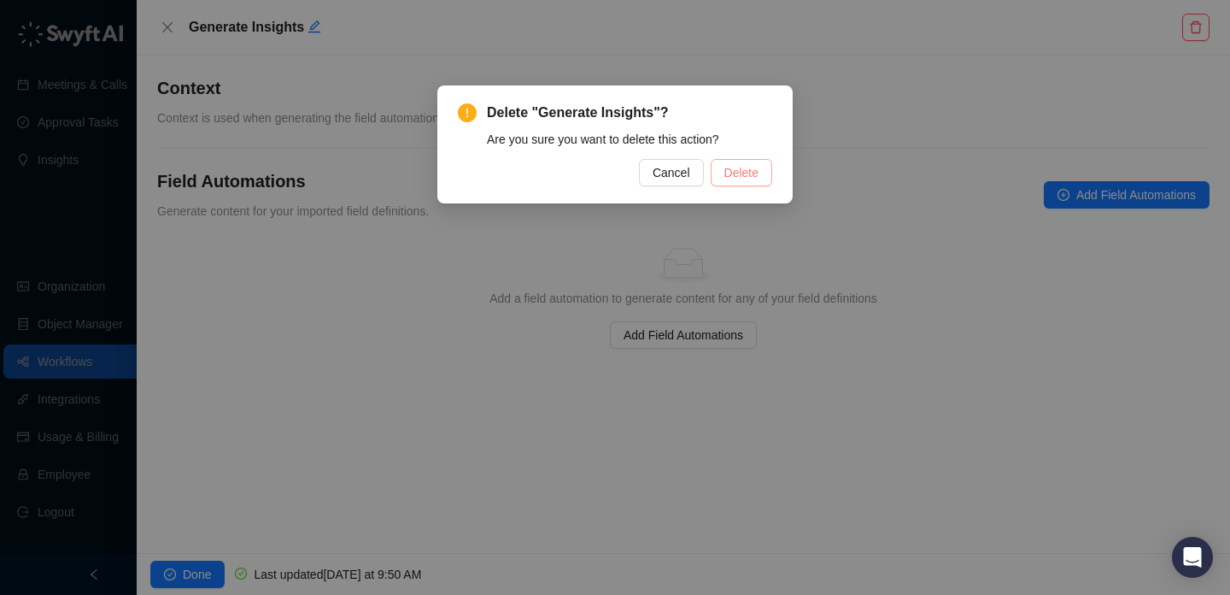
click at [751, 185] on button "Delete" at bounding box center [742, 172] width 62 height 27
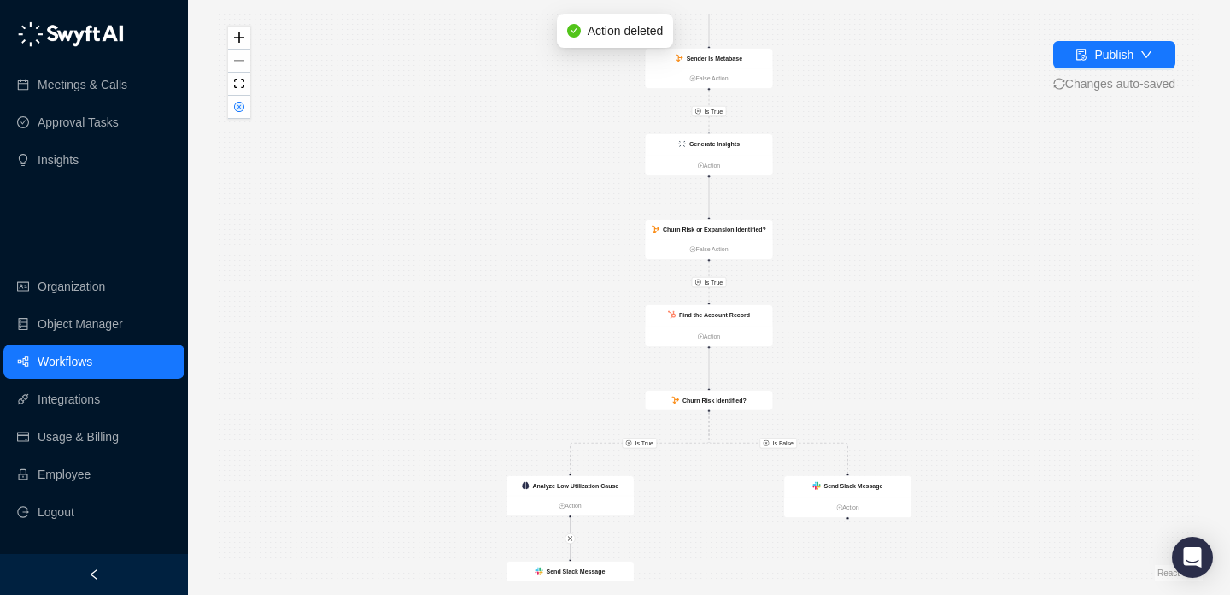
drag, startPoint x: 857, startPoint y: 239, endPoint x: 851, endPoint y: 309, distance: 70.3
click at [856, 302] on div "Is True Is True Is True Is False Analyze Low Utilization Cause Action Send Slac…" at bounding box center [708, 297] width 987 height 567
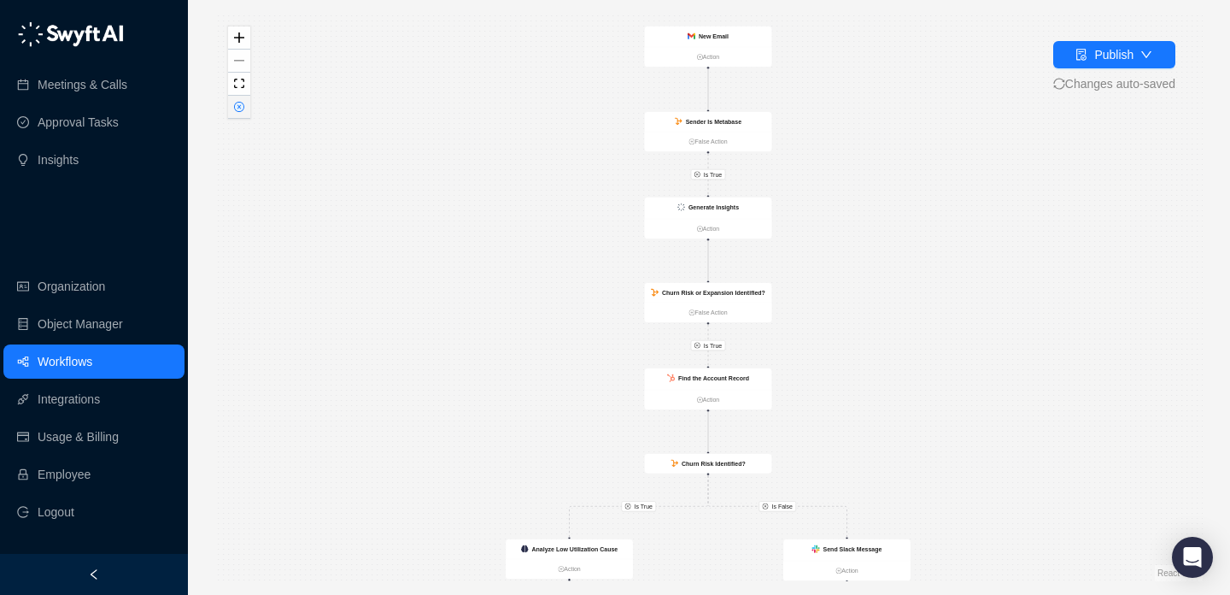
click at [247, 103] on button "button" at bounding box center [239, 107] width 22 height 23
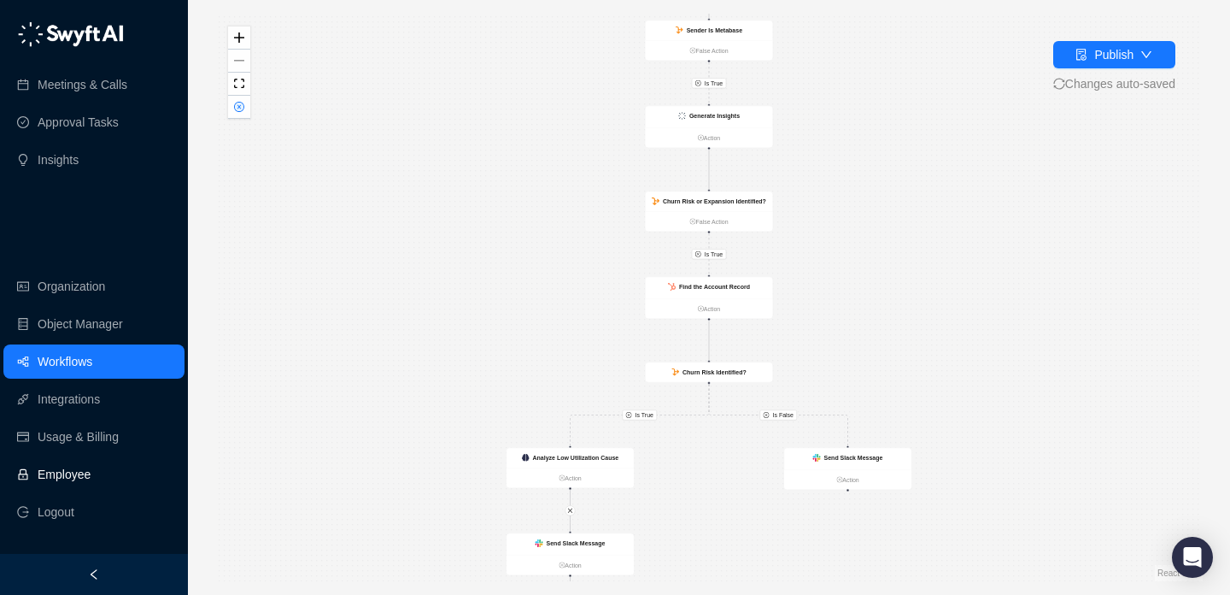
click at [89, 472] on link "Employee" at bounding box center [64, 474] width 53 height 34
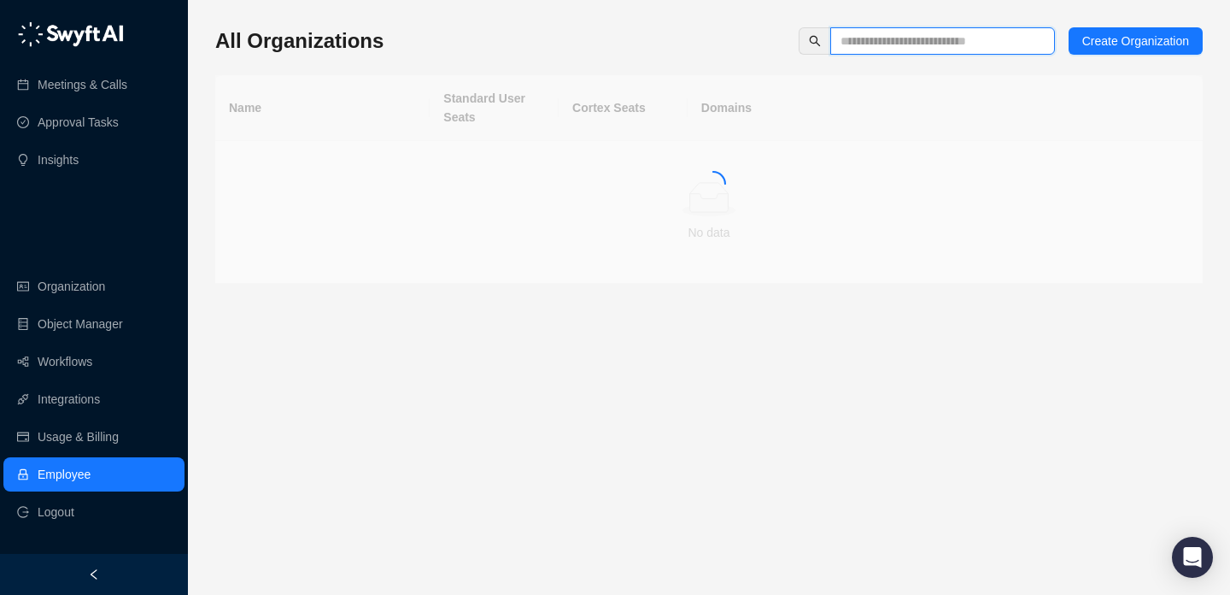
click at [869, 47] on input "text" at bounding box center [936, 41] width 190 height 19
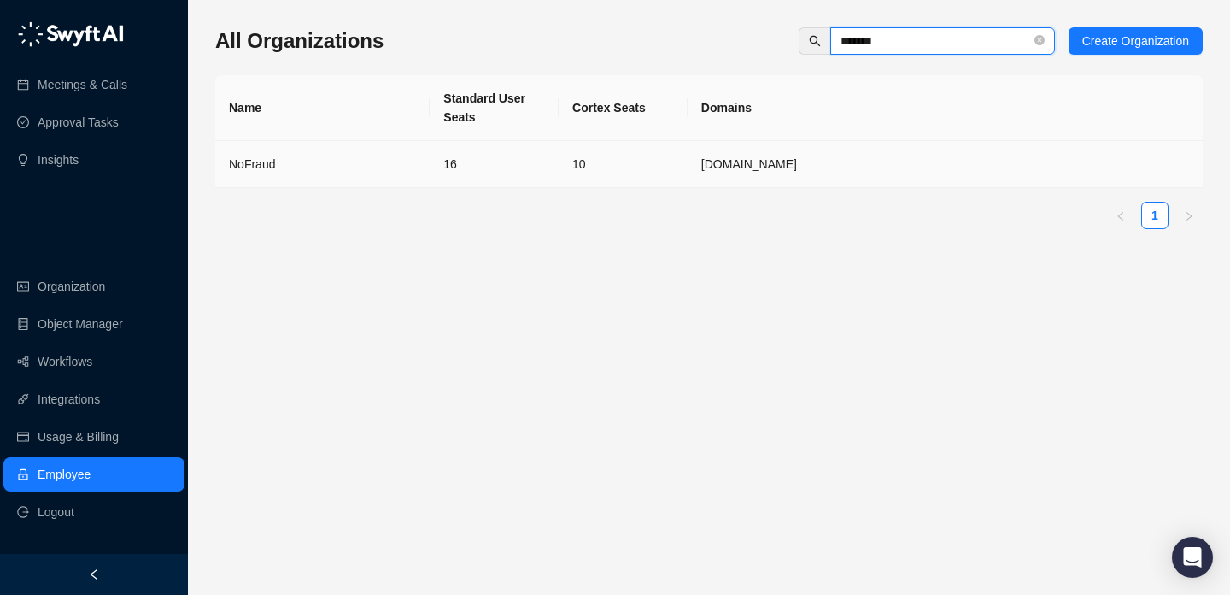
type input "*******"
click at [588, 171] on td "10" at bounding box center [623, 164] width 129 height 47
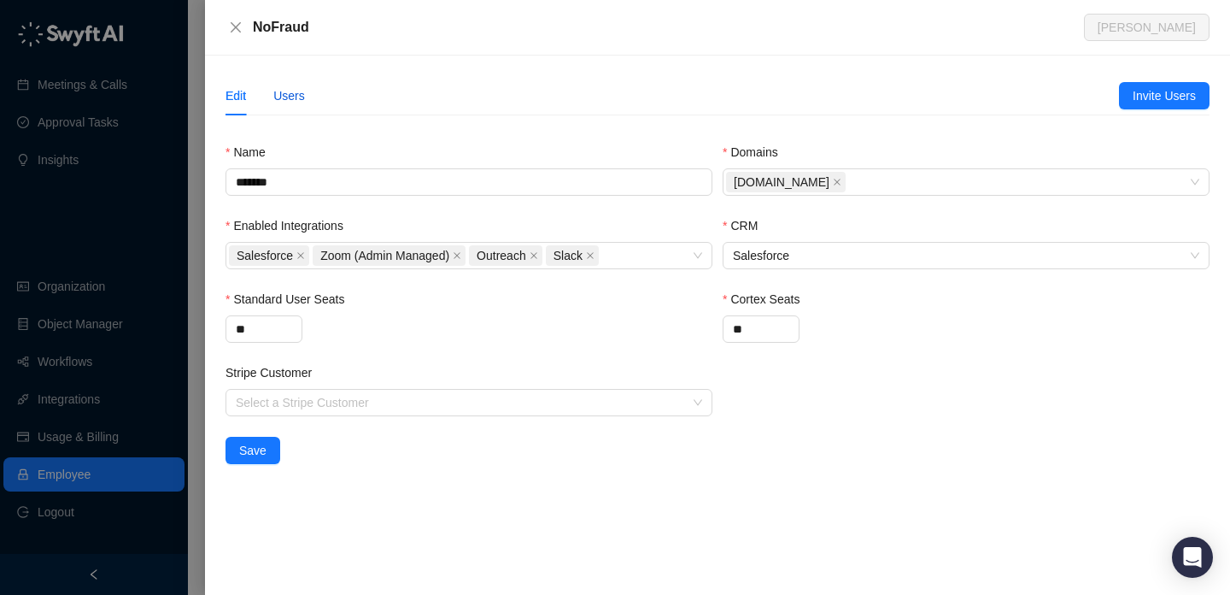
click at [293, 97] on div "Users" at bounding box center [289, 95] width 32 height 19
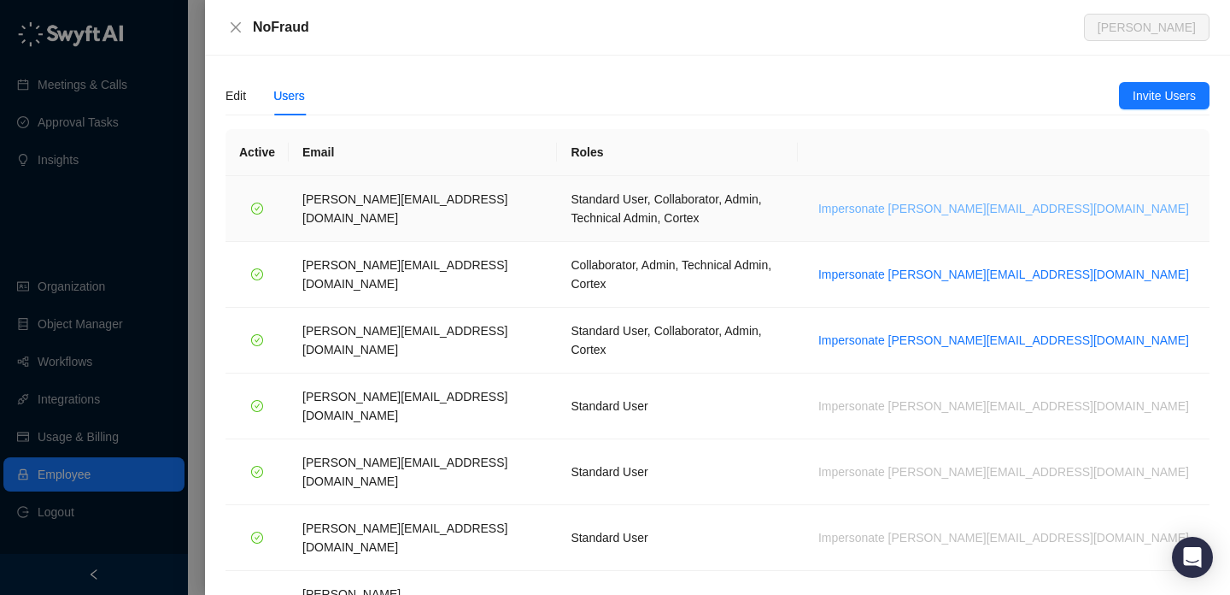
click at [1081, 202] on span "Impersonate h.cline@nofraud.com" at bounding box center [1003, 208] width 371 height 19
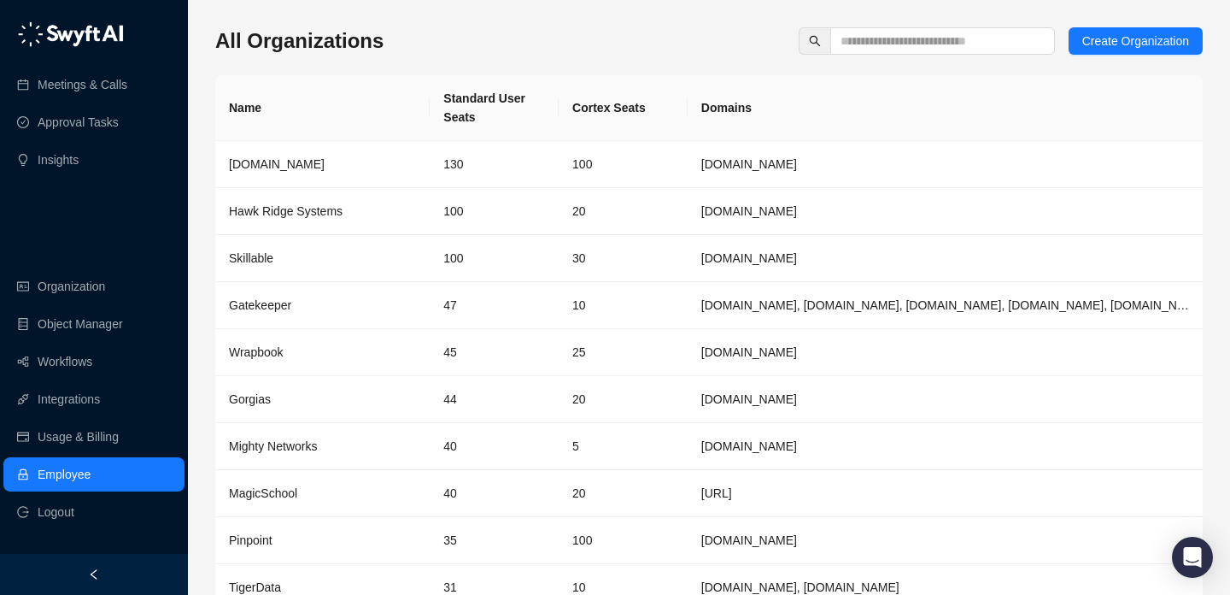
click at [667, 62] on div "All Organizations Create Organization Name Standard User Seats Cortex Seats Dom…" at bounding box center [708, 346] width 987 height 638
click at [570, 38] on div "All Organizations Create Organization" at bounding box center [708, 40] width 987 height 27
click at [665, 32] on div "All Organizations Create Organization" at bounding box center [708, 40] width 987 height 27
